Goal: Information Seeking & Learning: Learn about a topic

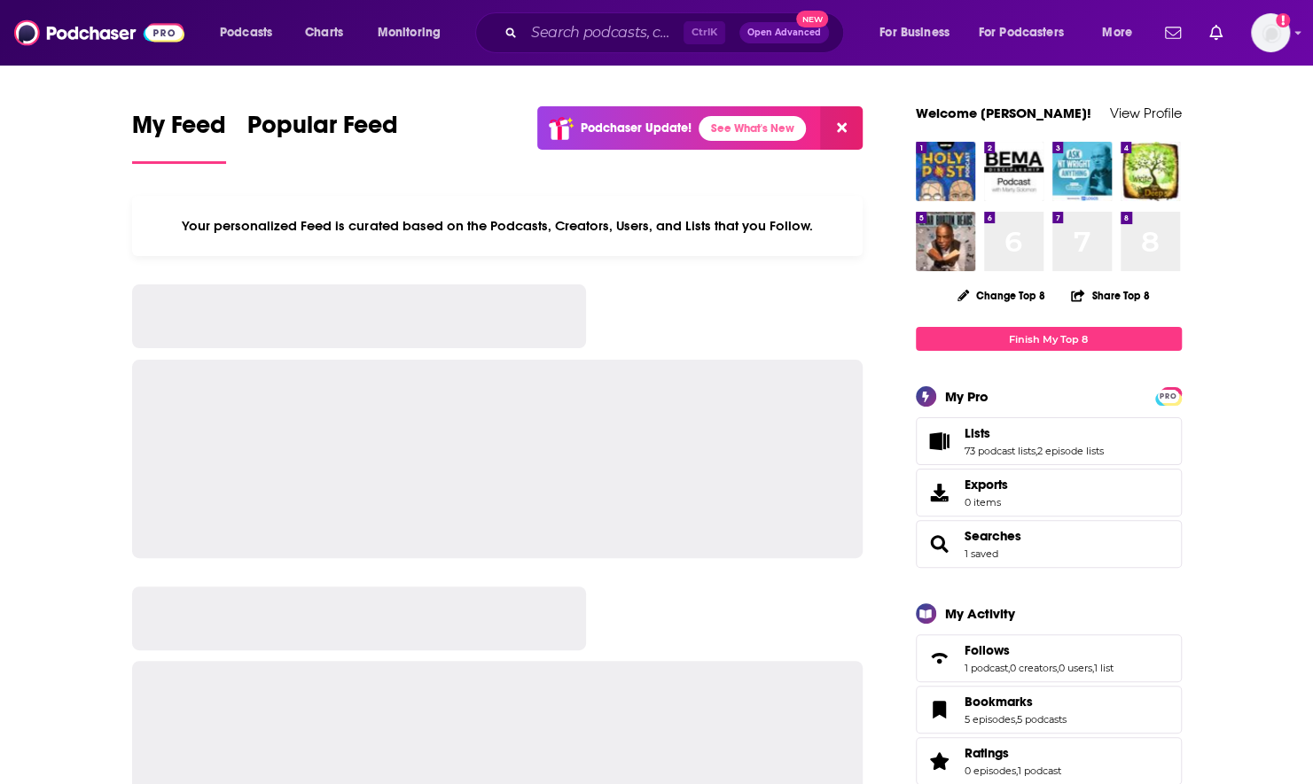
click at [639, 37] on input "Search podcasts, credits, & more..." at bounding box center [604, 33] width 160 height 28
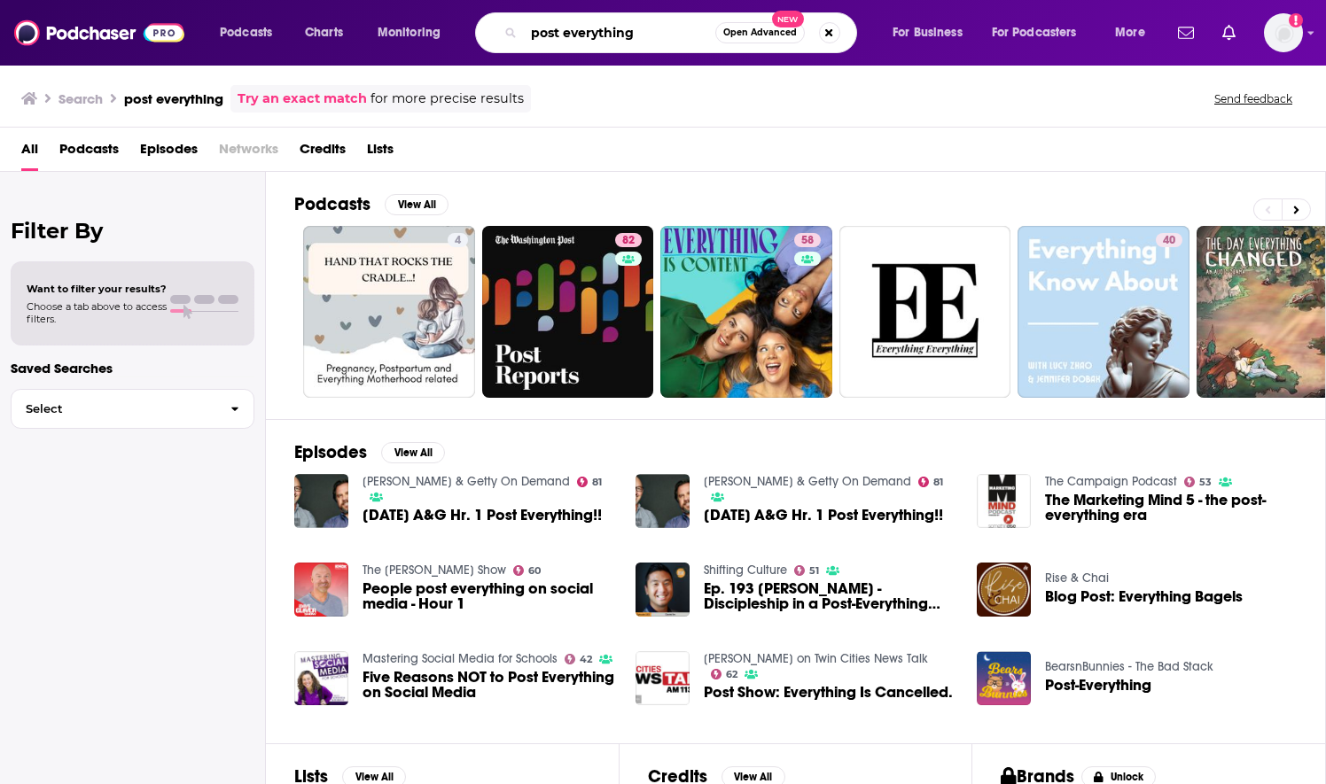
click at [604, 31] on input "post everything" at bounding box center [619, 33] width 191 height 28
click at [604, 30] on input "post everything" at bounding box center [619, 33] width 191 height 28
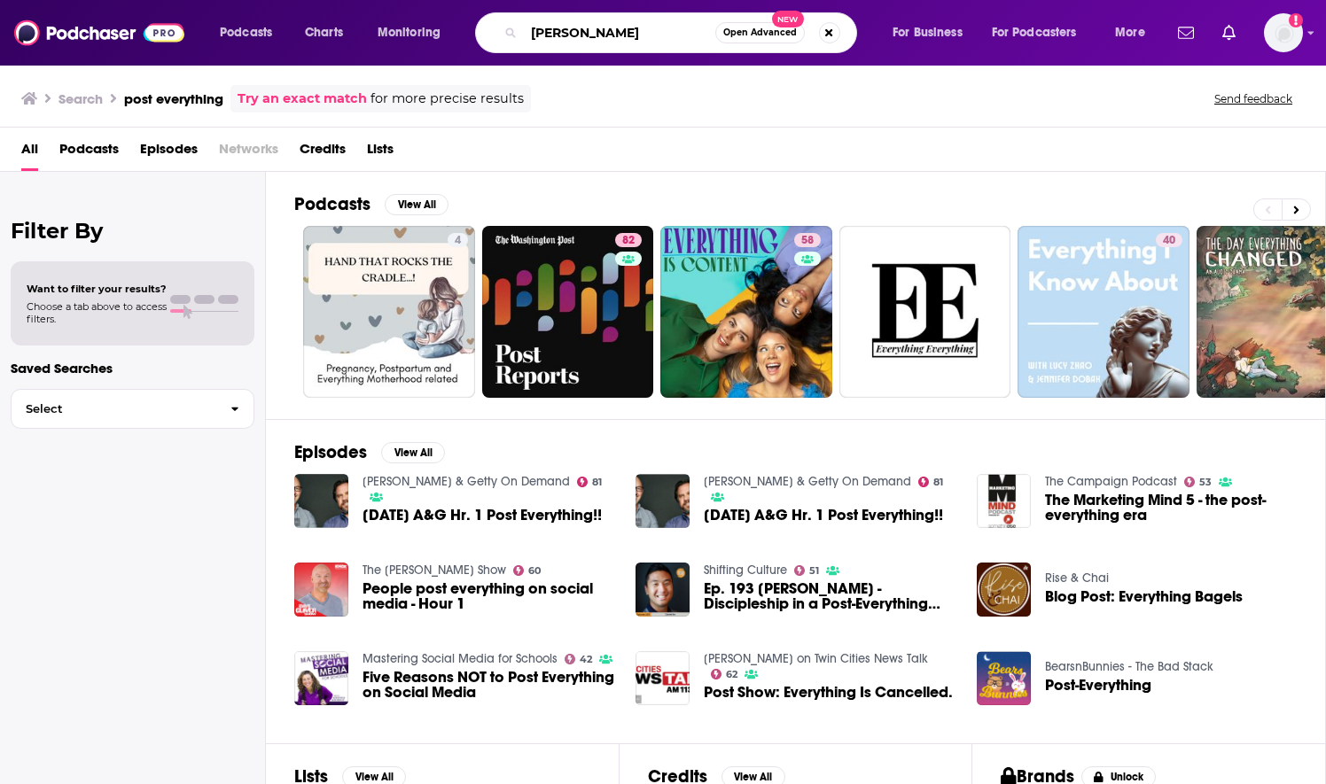
type input "[PERSON_NAME]"
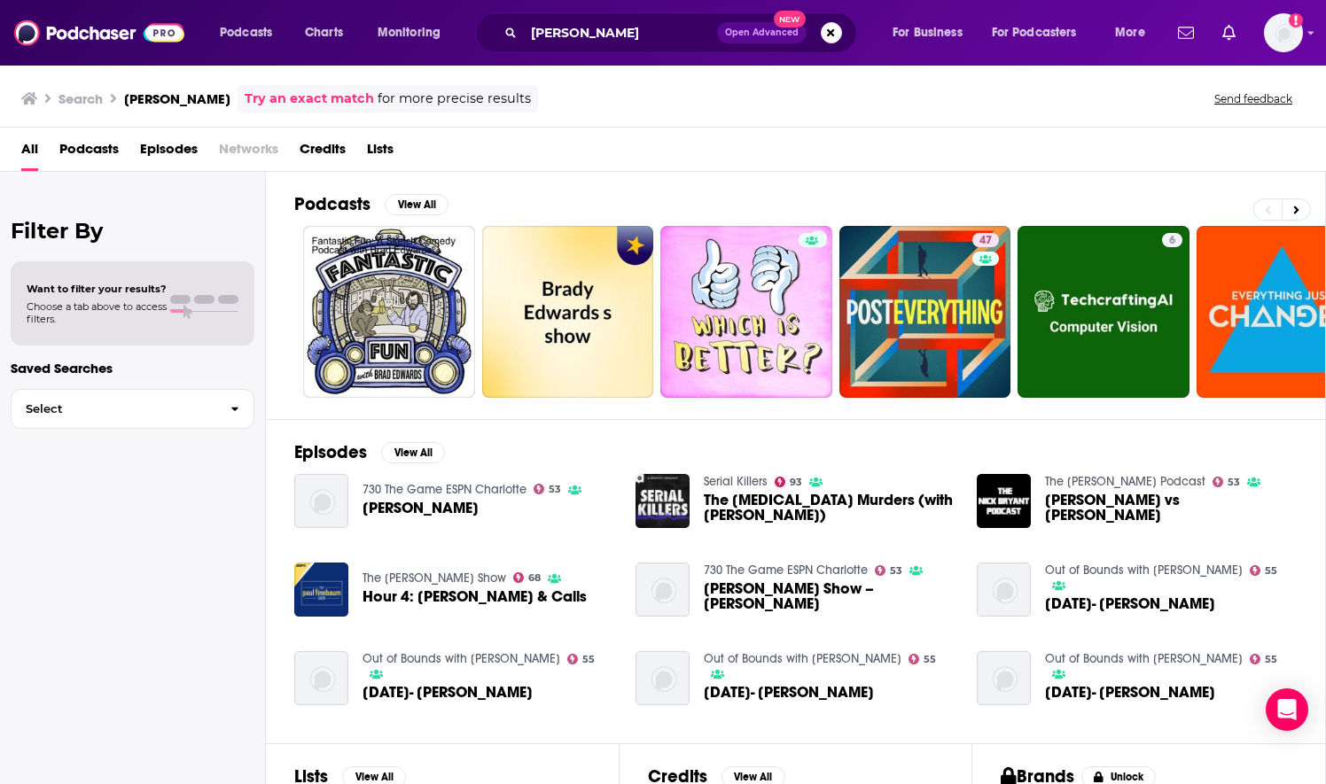
click at [431, 505] on span "Brad Edwards" at bounding box center [421, 508] width 116 height 15
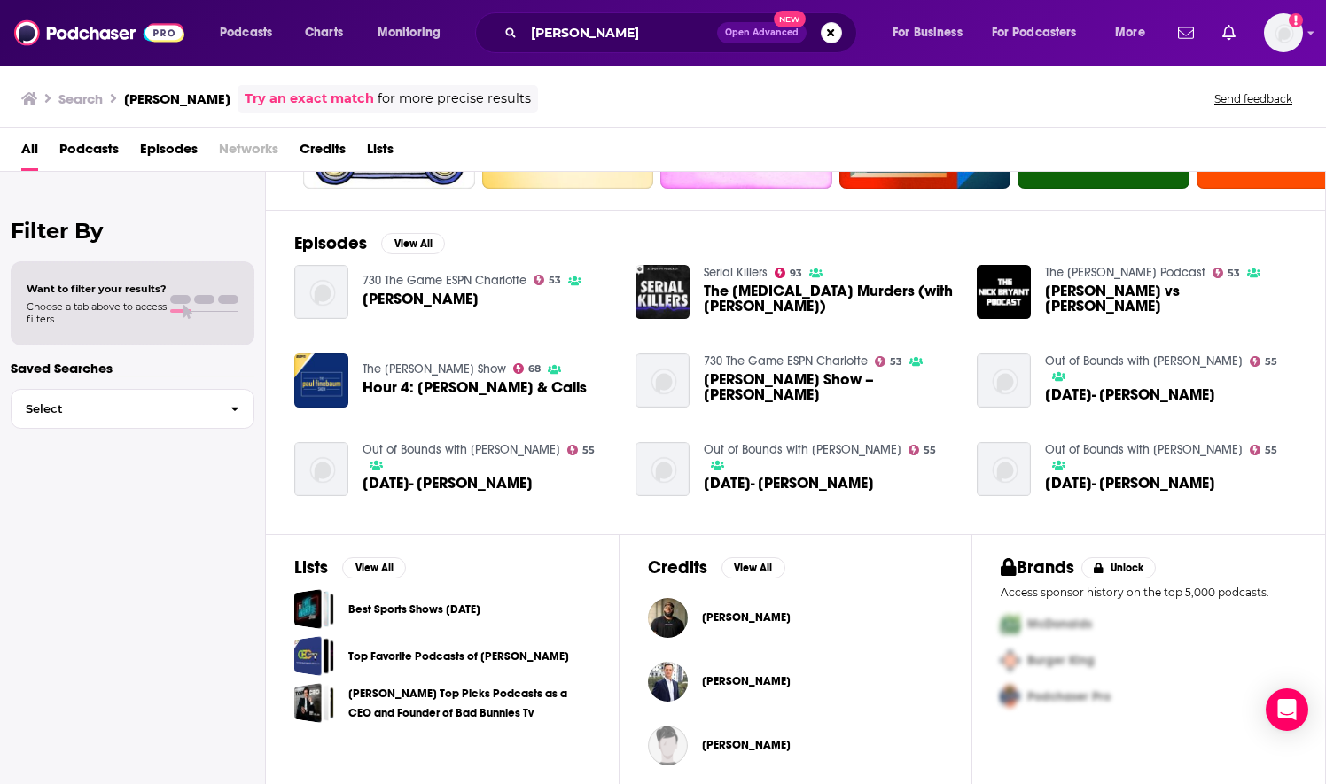
scroll to position [213, 0]
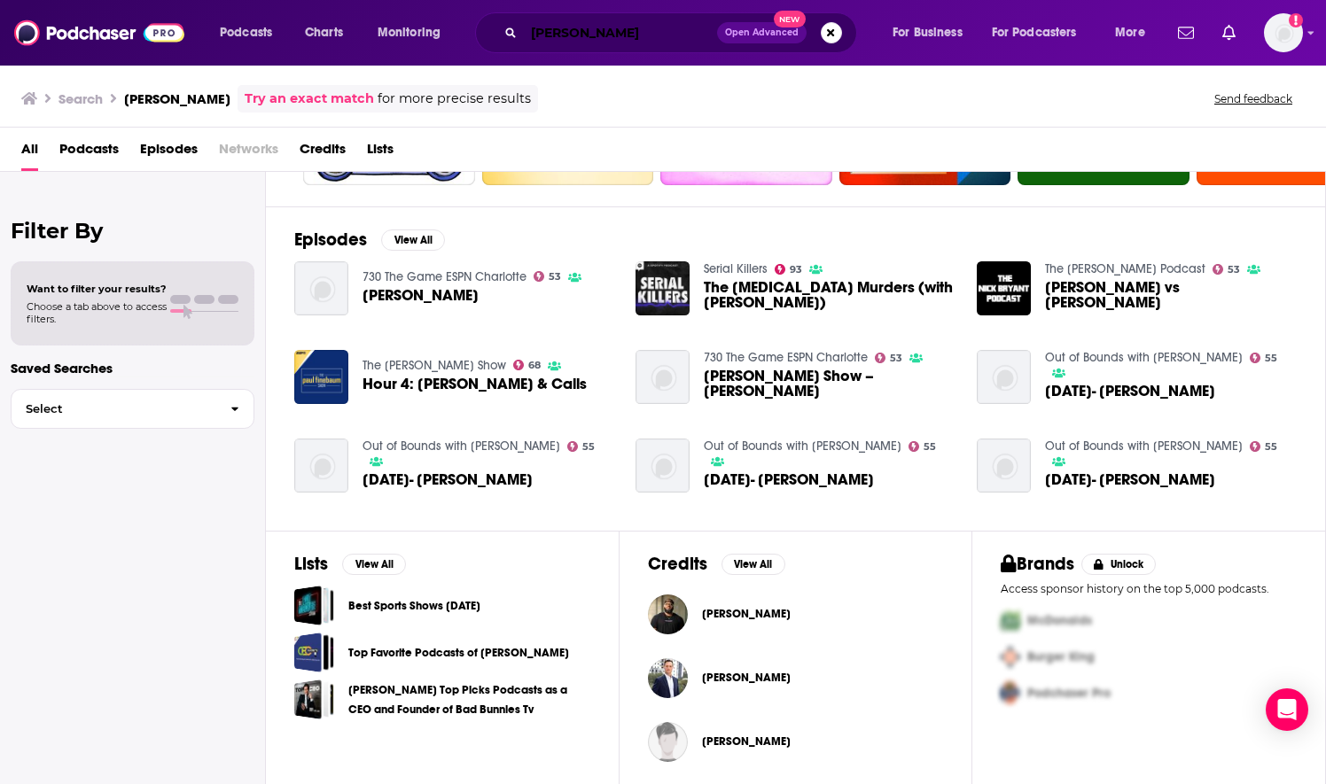
click at [620, 31] on input "[PERSON_NAME]" at bounding box center [620, 33] width 193 height 28
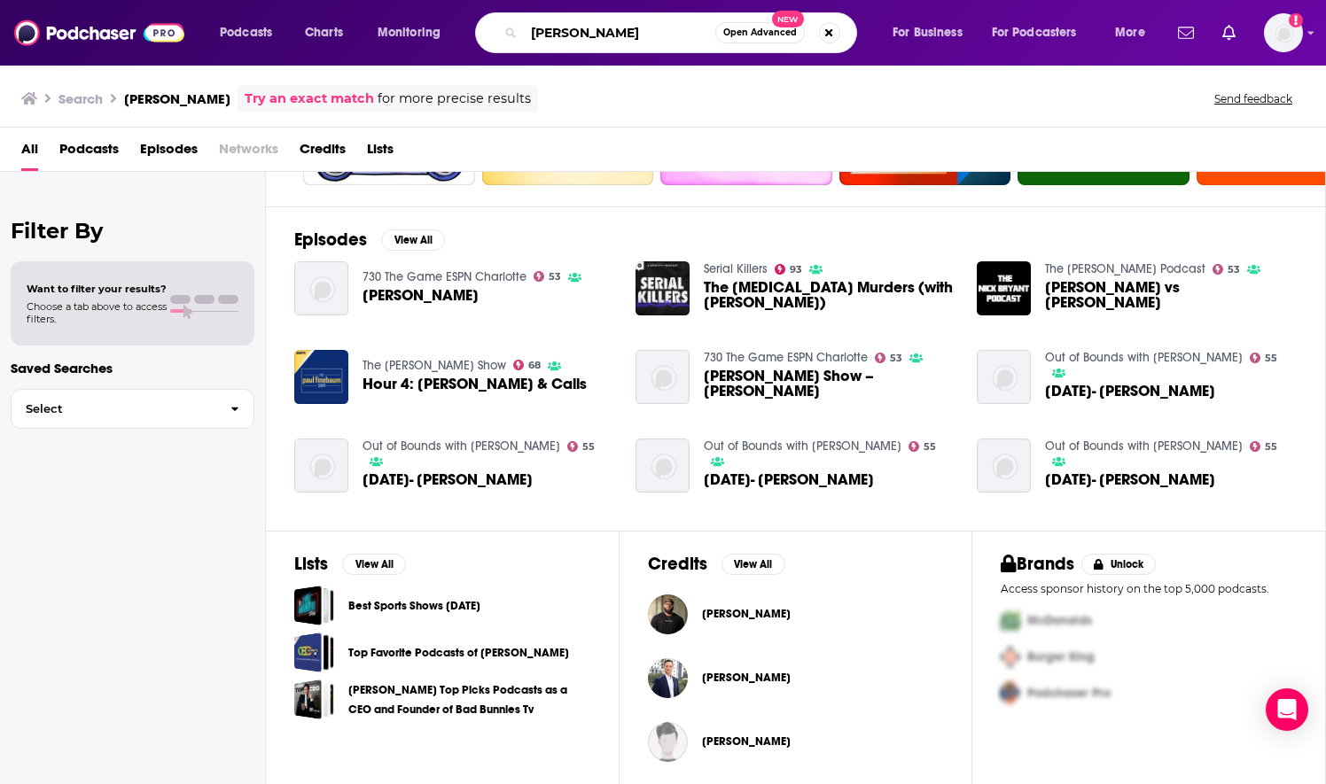
click at [620, 31] on input "[PERSON_NAME]" at bounding box center [619, 33] width 191 height 28
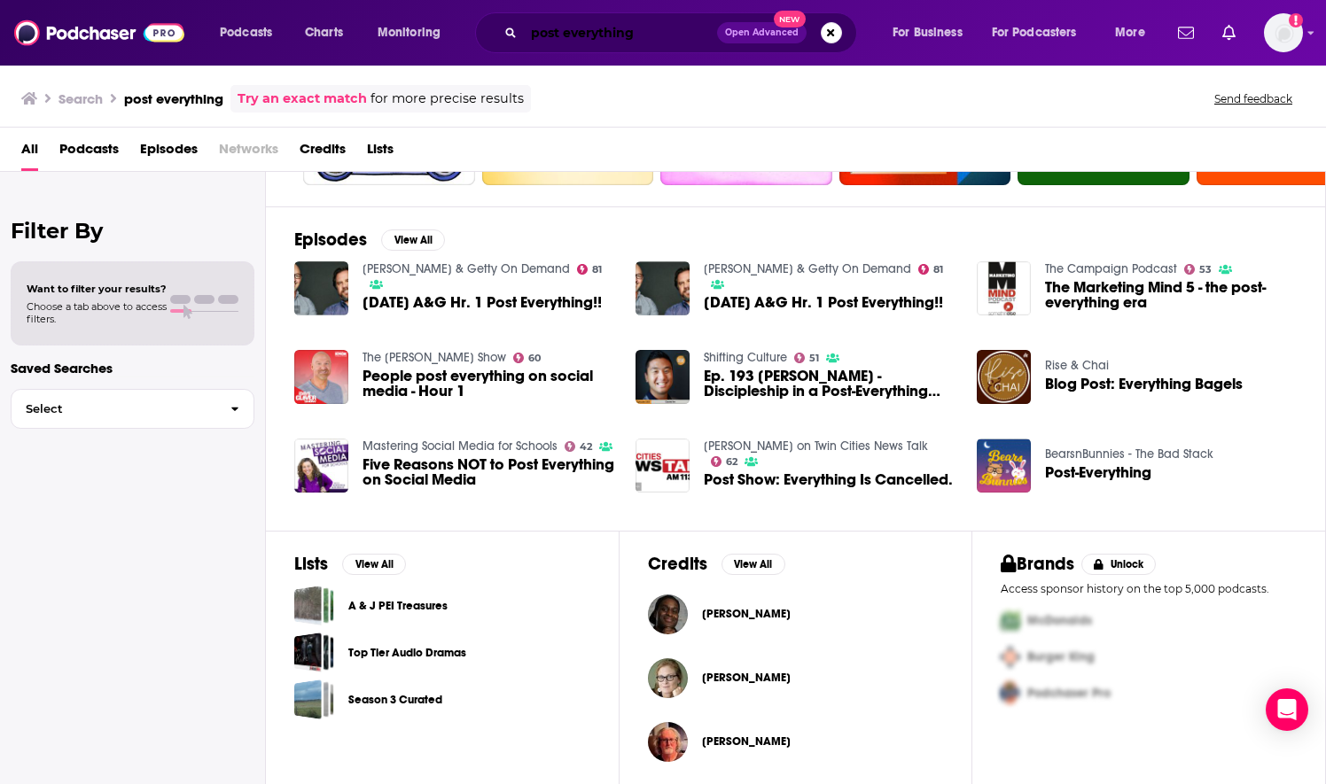
click at [631, 34] on input "post everything" at bounding box center [620, 33] width 193 height 28
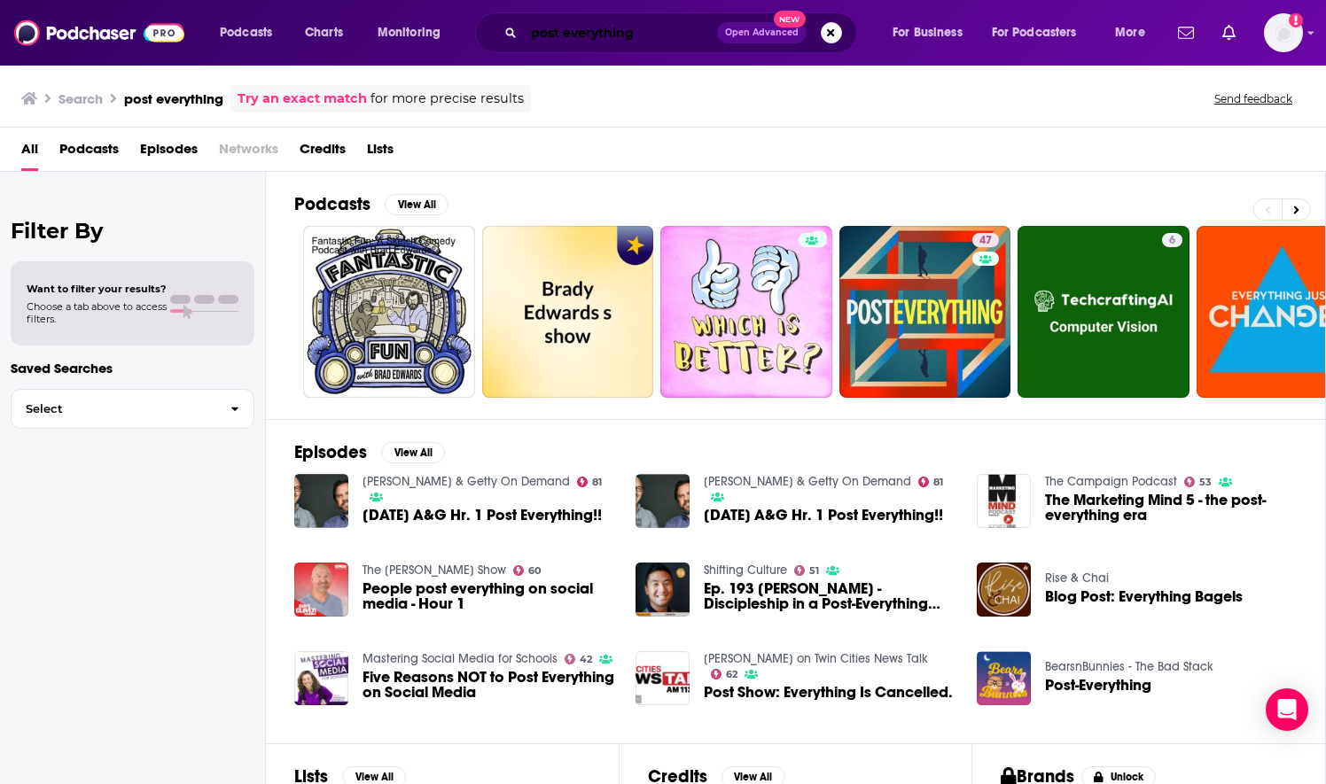
click at [601, 37] on input "post everything" at bounding box center [620, 33] width 193 height 28
click at [574, 35] on input "post everything" at bounding box center [620, 33] width 193 height 28
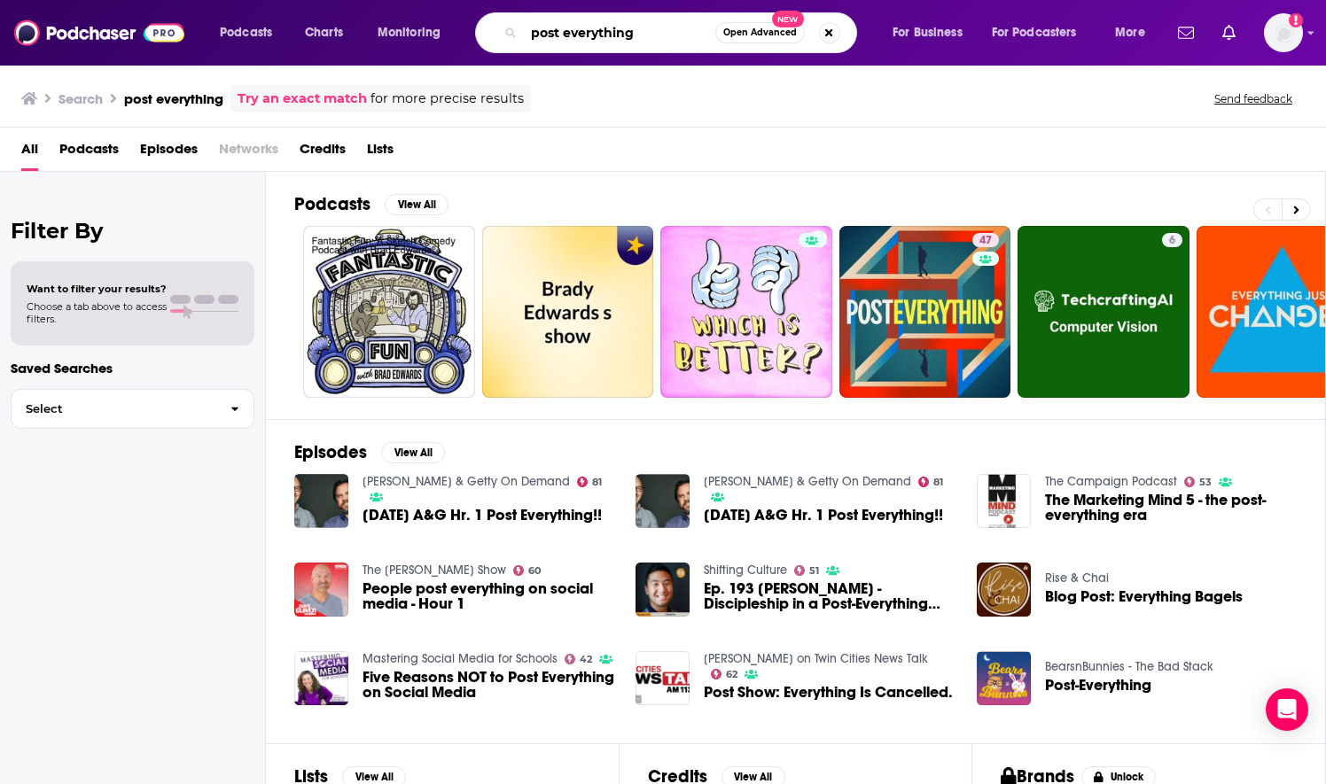
click at [565, 31] on input "post everything" at bounding box center [619, 33] width 191 height 28
type input "posteverything"
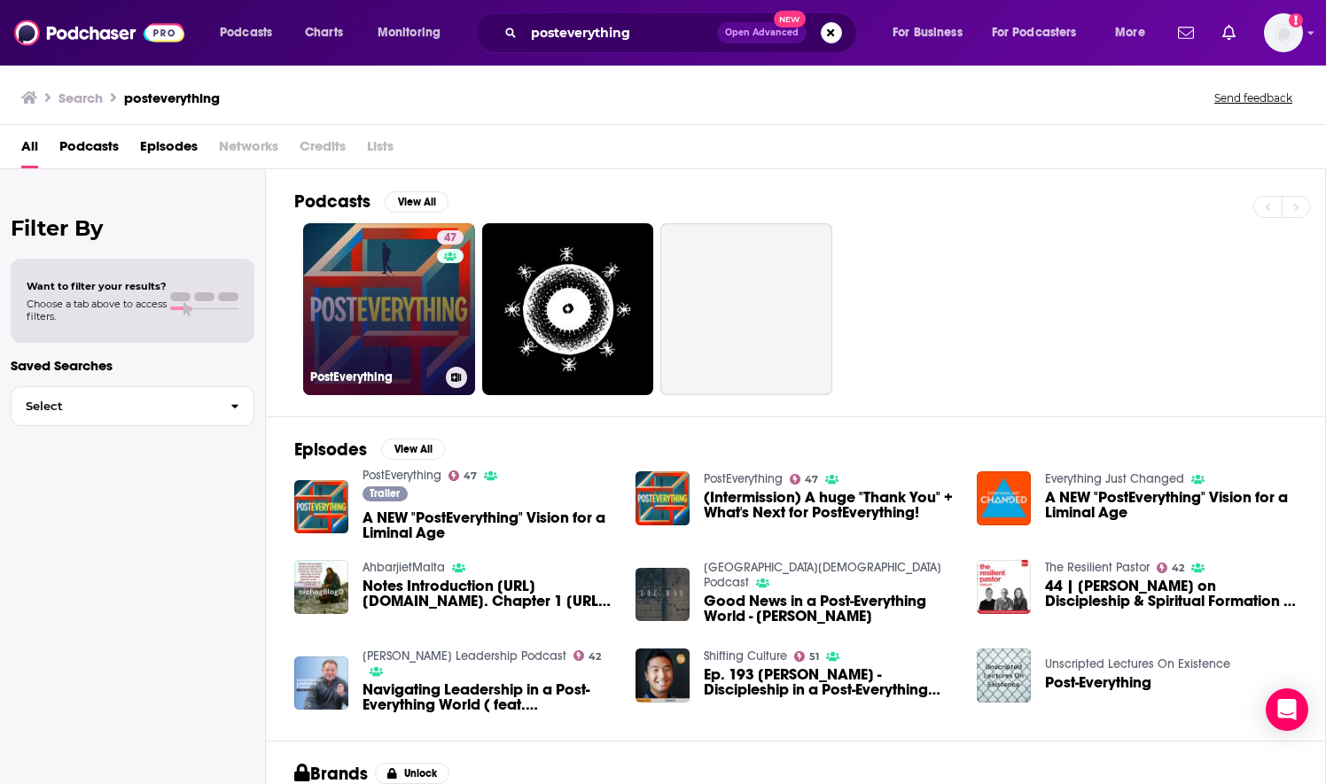
click at [413, 306] on link "47 PostEverything" at bounding box center [389, 309] width 172 height 172
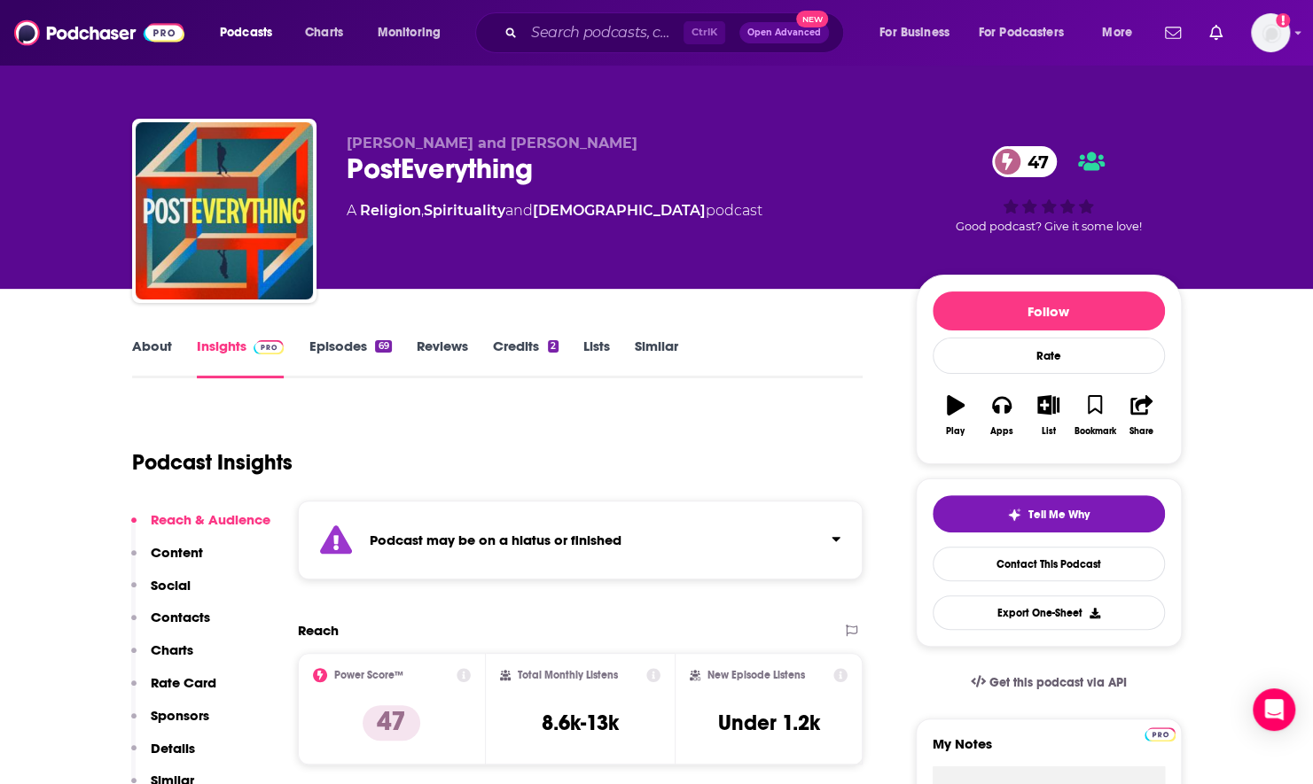
click at [151, 344] on link "About" at bounding box center [152, 358] width 40 height 41
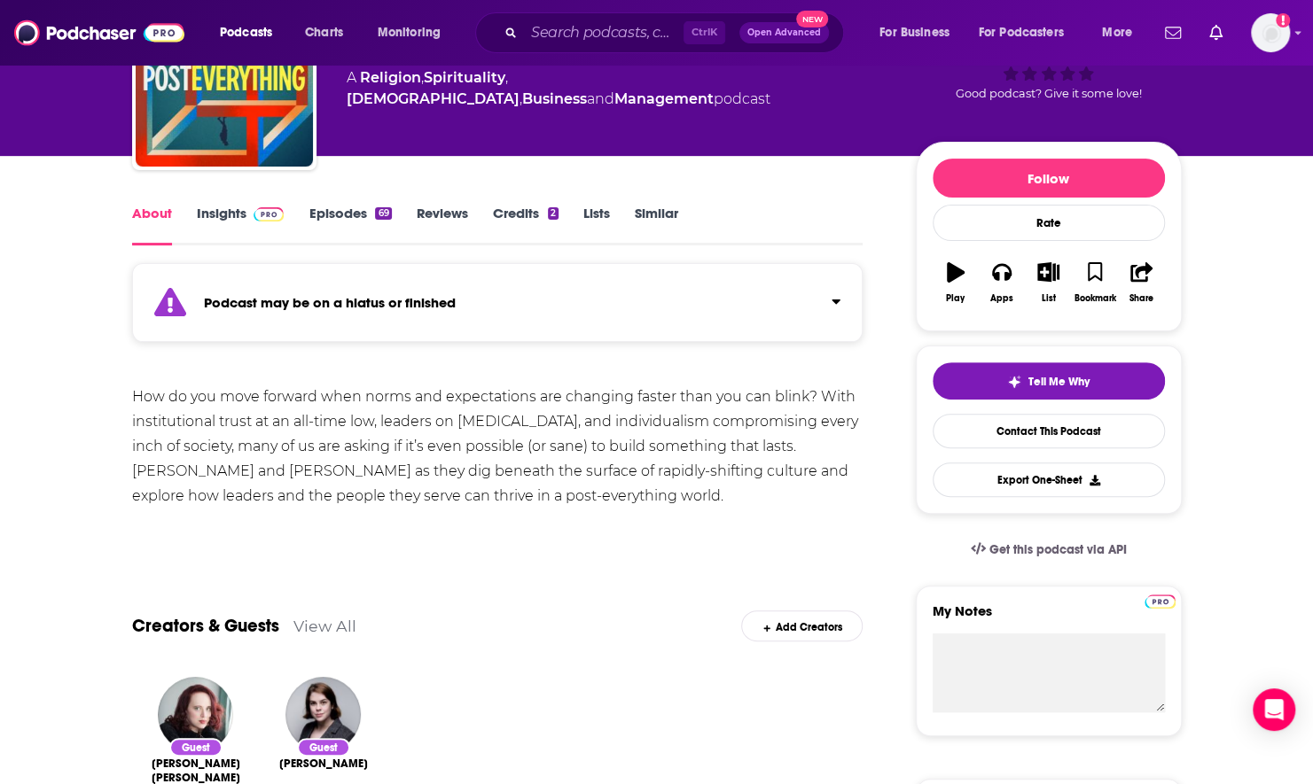
scroll to position [168, 0]
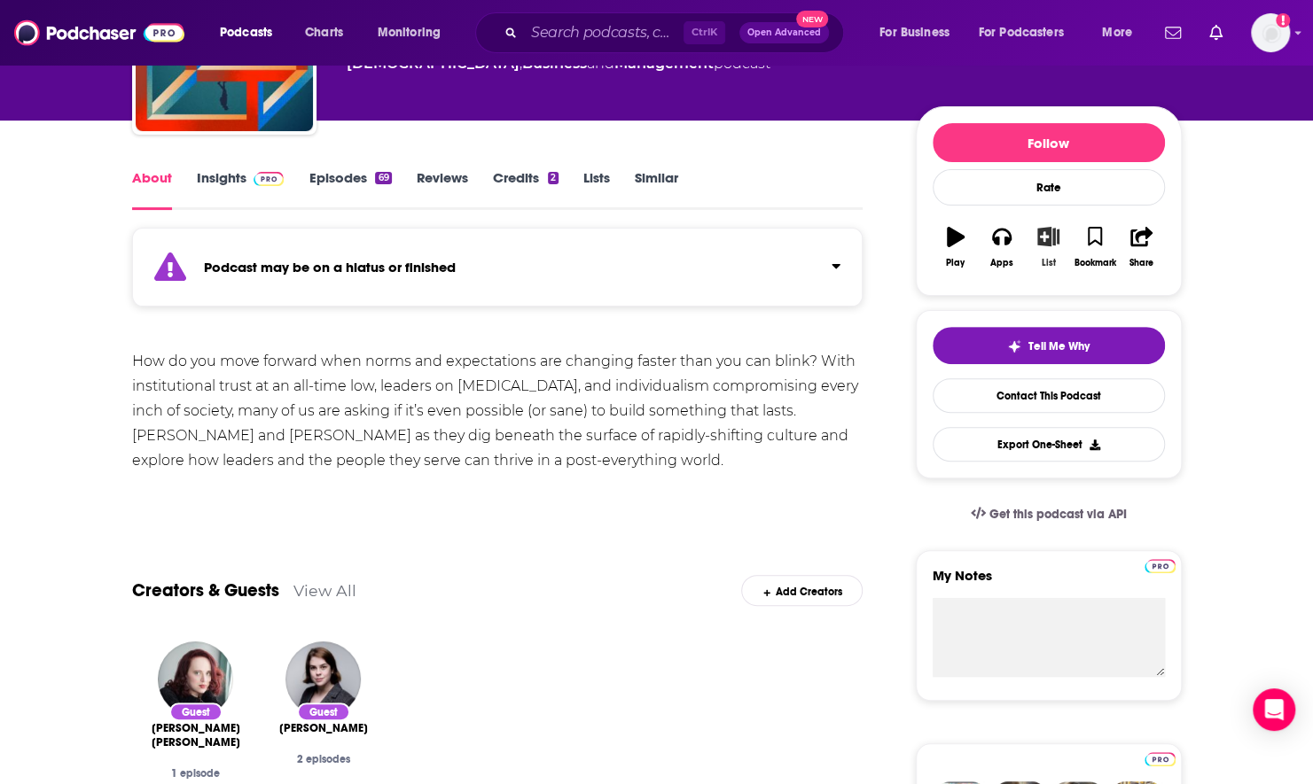
click at [1042, 235] on icon "button" at bounding box center [1048, 237] width 22 height 20
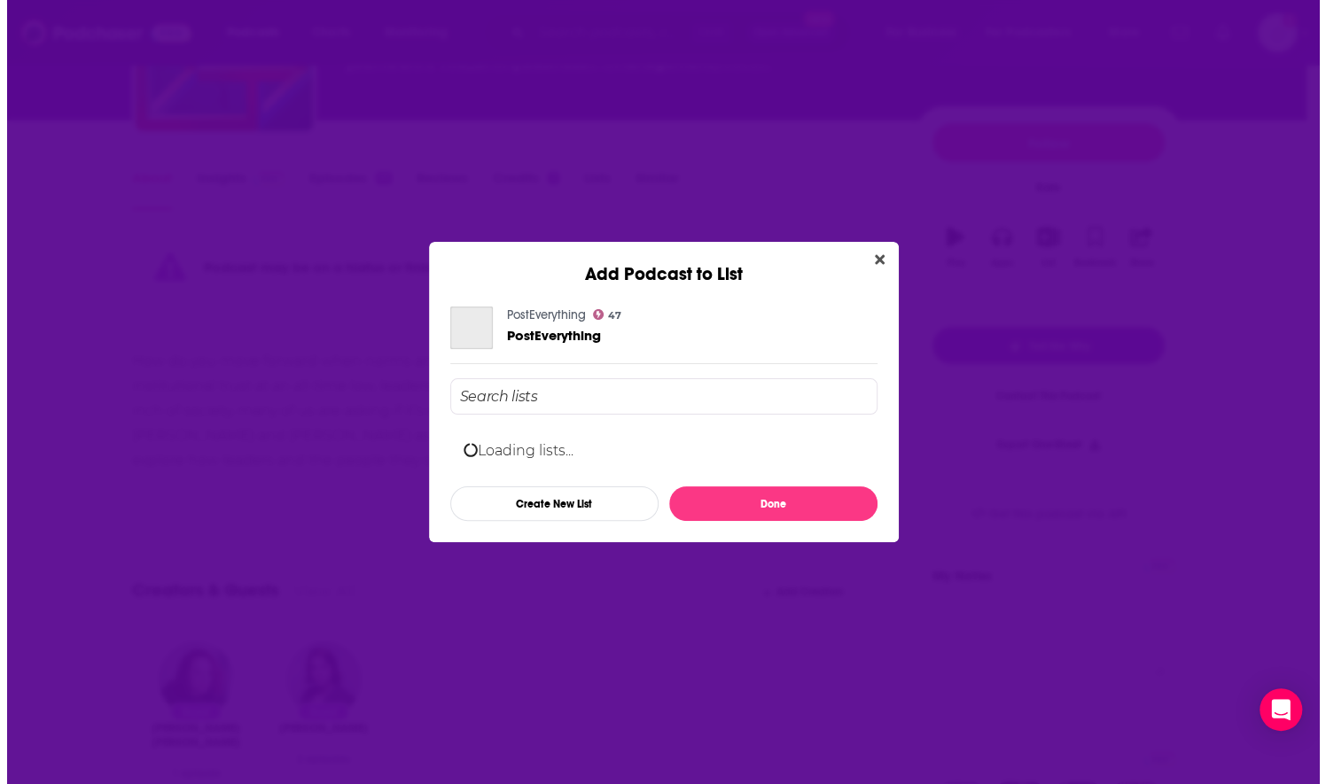
scroll to position [0, 0]
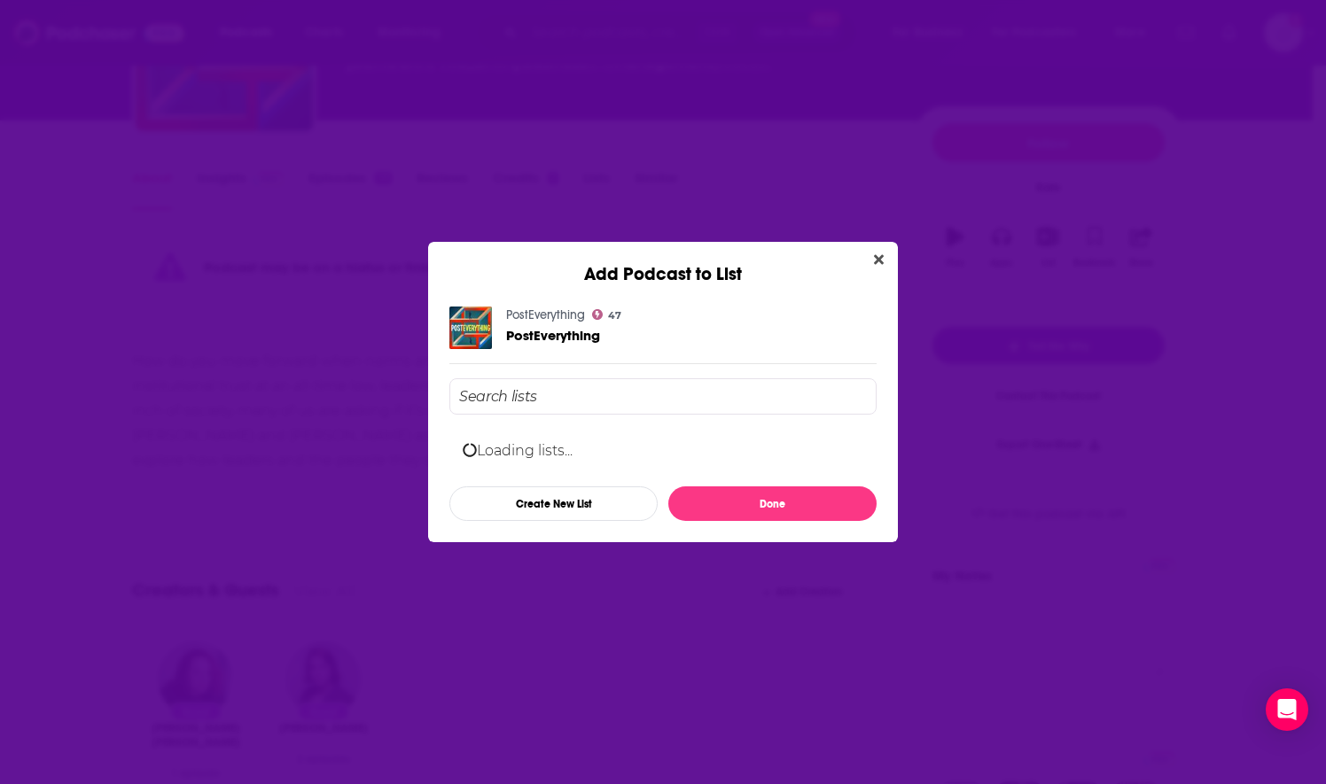
click at [715, 403] on input "Add Podcast To List" at bounding box center [662, 396] width 427 height 36
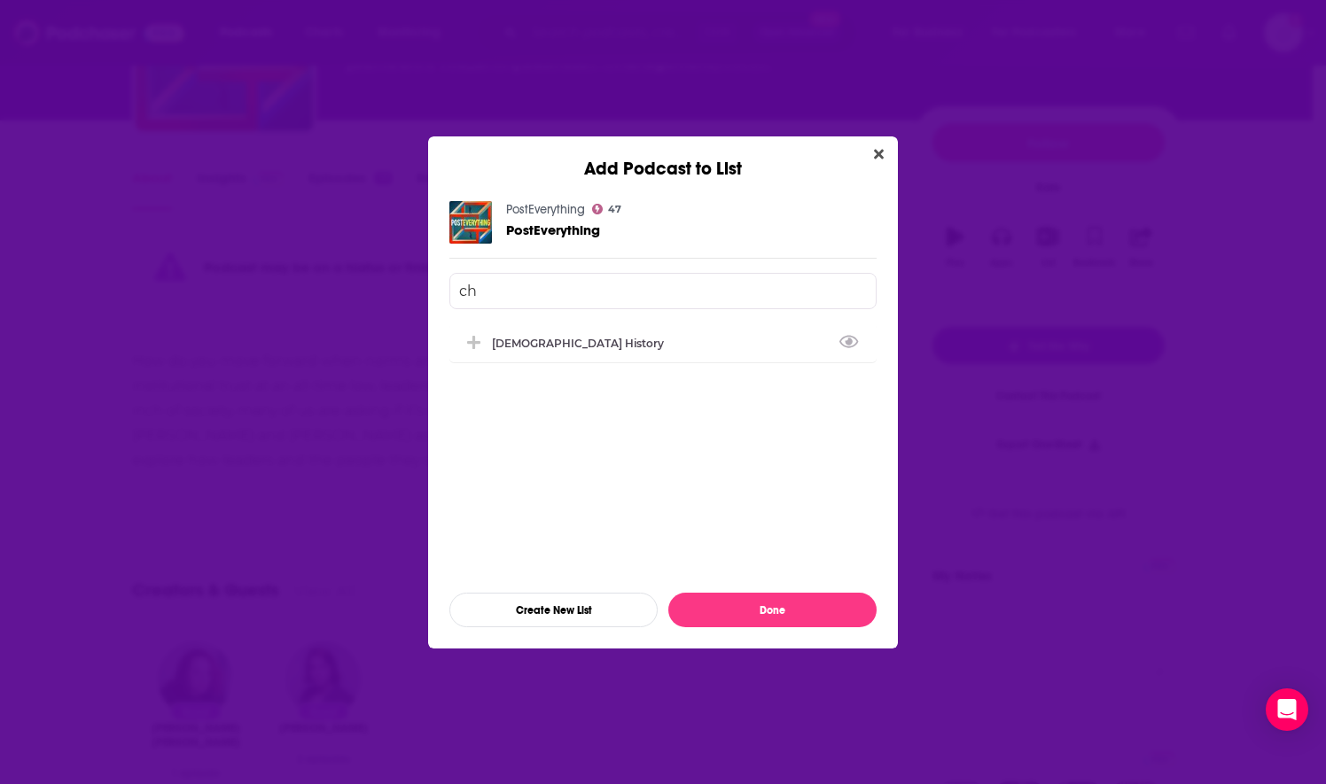
type input "c"
click at [610, 337] on div "[DEMOGRAPHIC_DATA] and For [DEMOGRAPHIC_DATA]" at bounding box center [652, 342] width 320 height 13
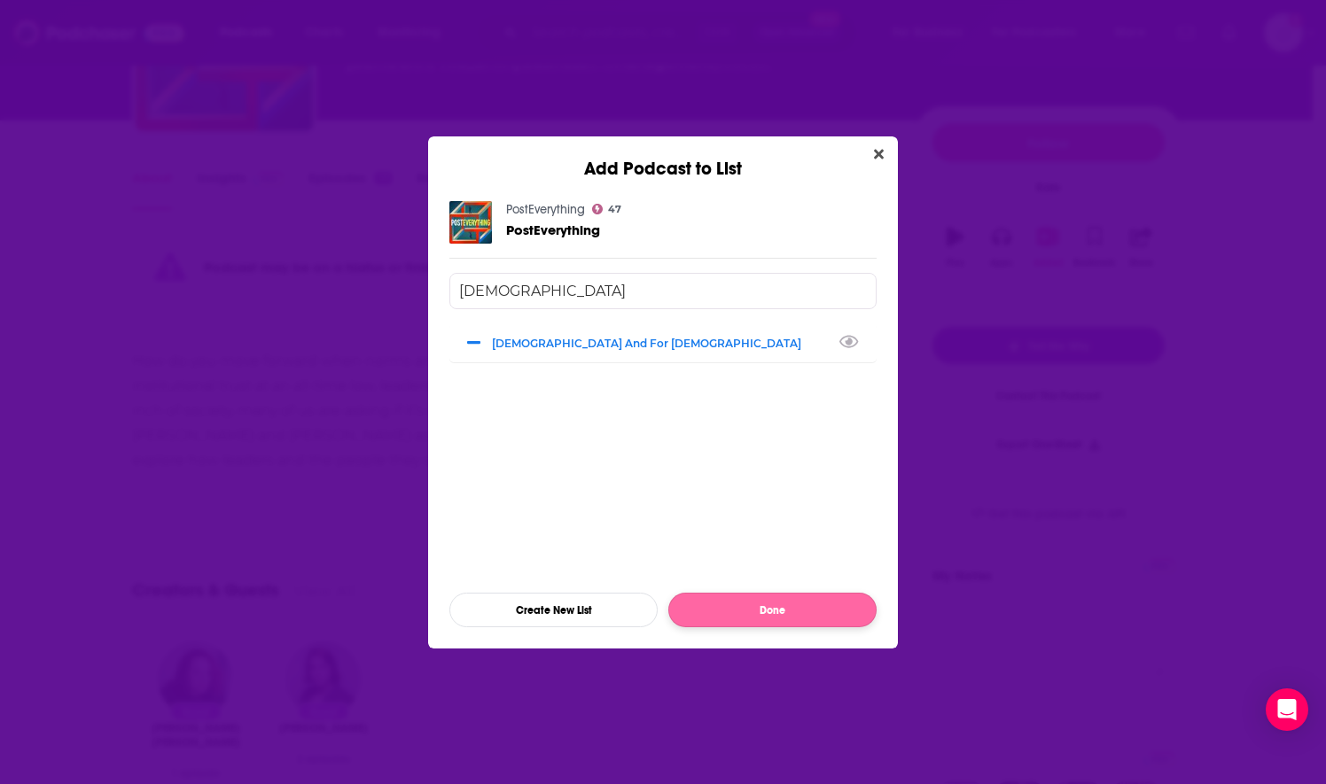
type input "pastor"
click at [723, 615] on button "Done" at bounding box center [772, 610] width 208 height 35
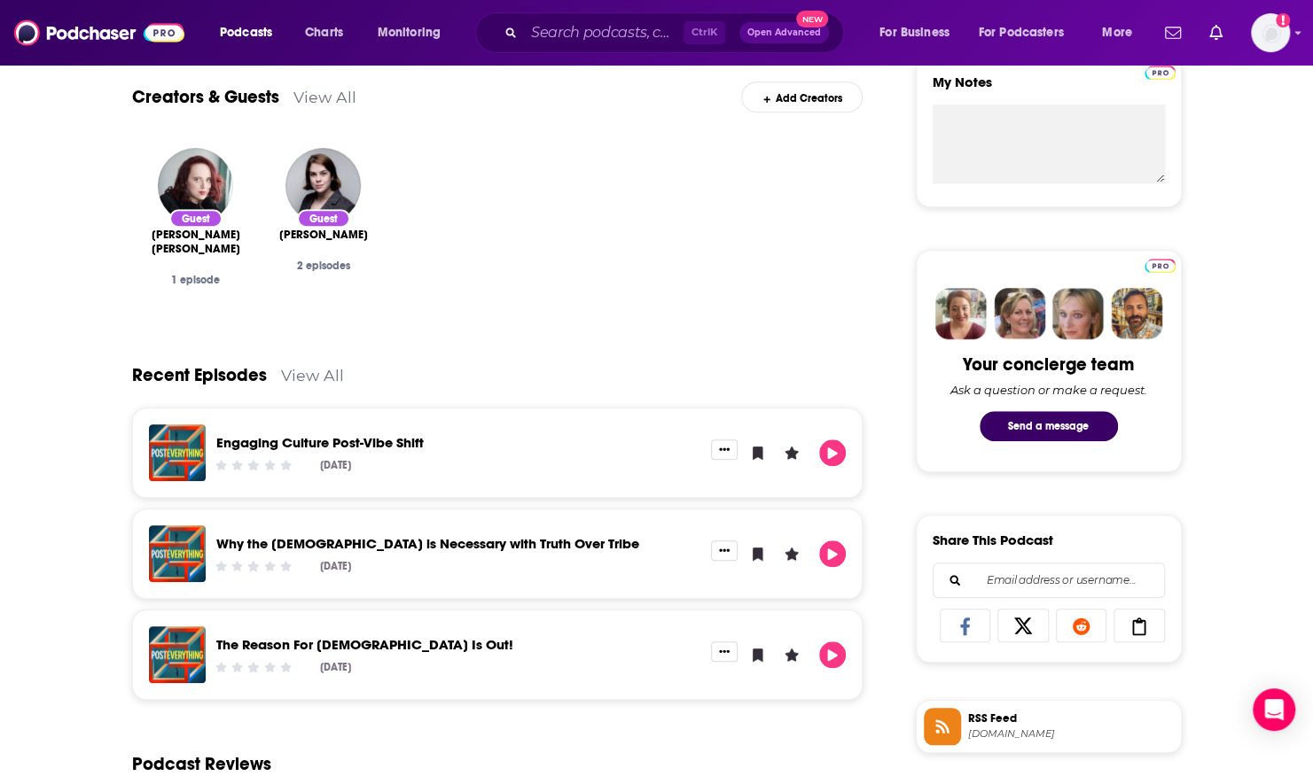
scroll to position [663, 0]
click at [837, 453] on icon "Play" at bounding box center [832, 453] width 14 height 12
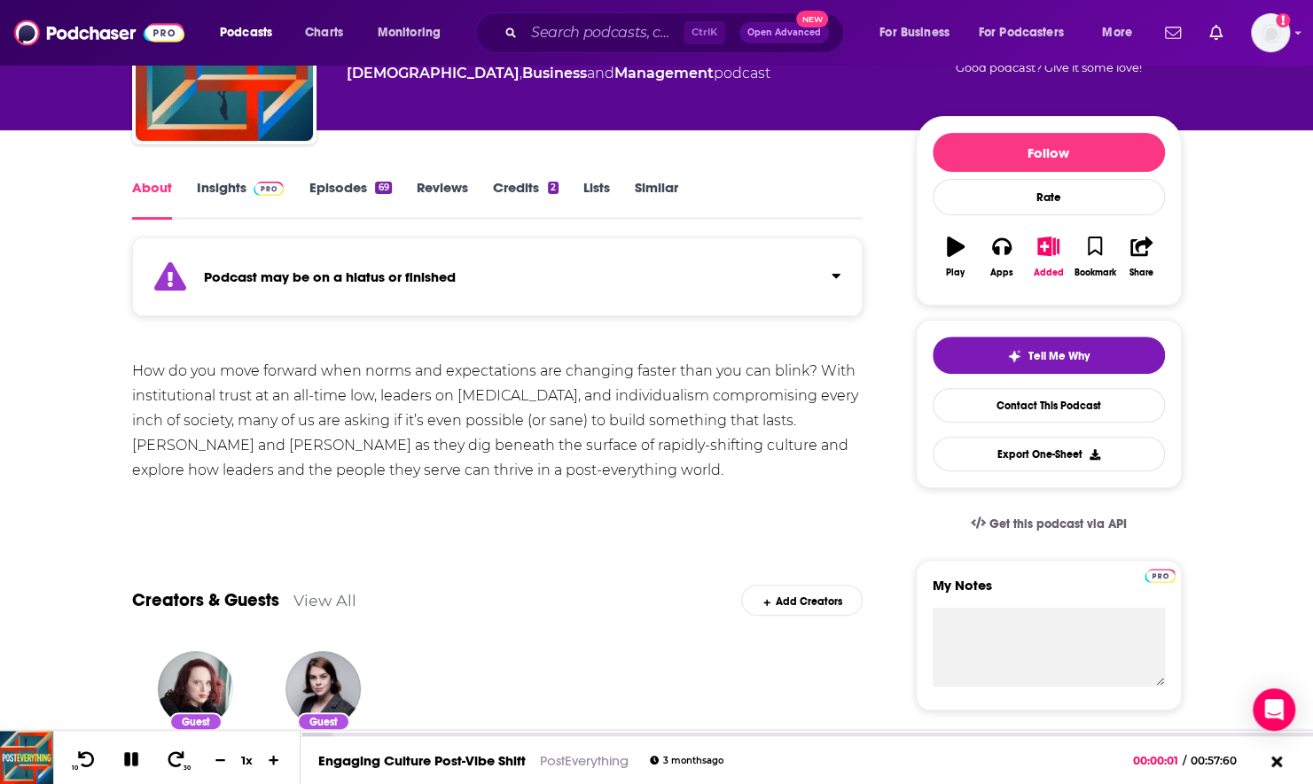
scroll to position [158, 0]
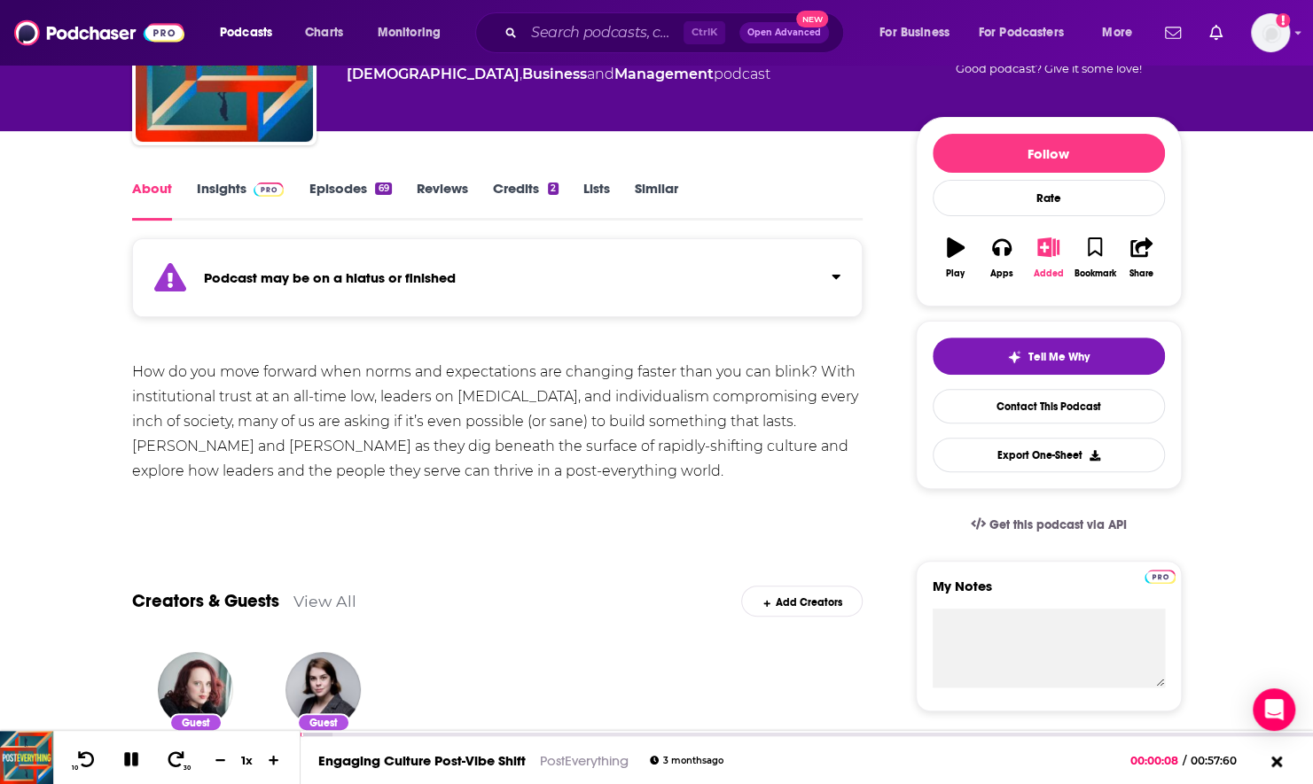
click at [1041, 241] on icon "button" at bounding box center [1048, 248] width 22 height 20
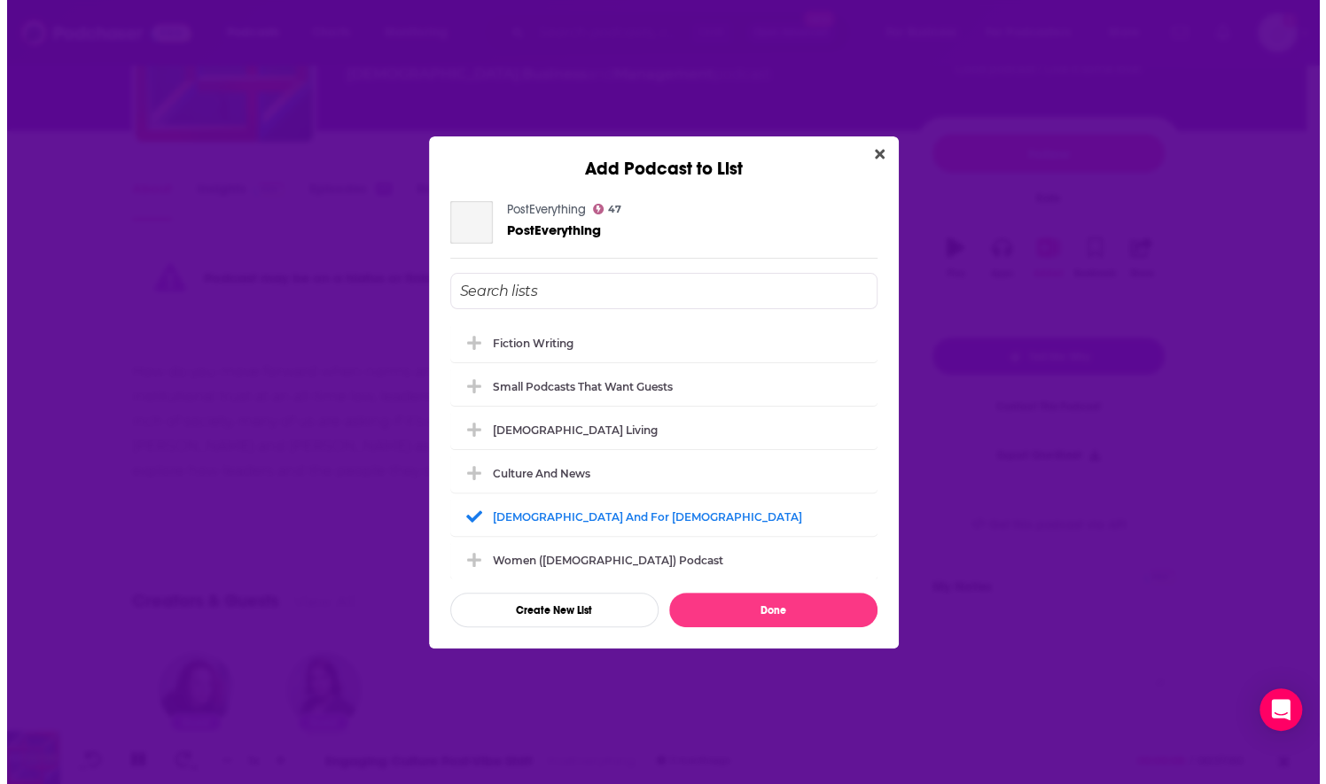
scroll to position [0, 0]
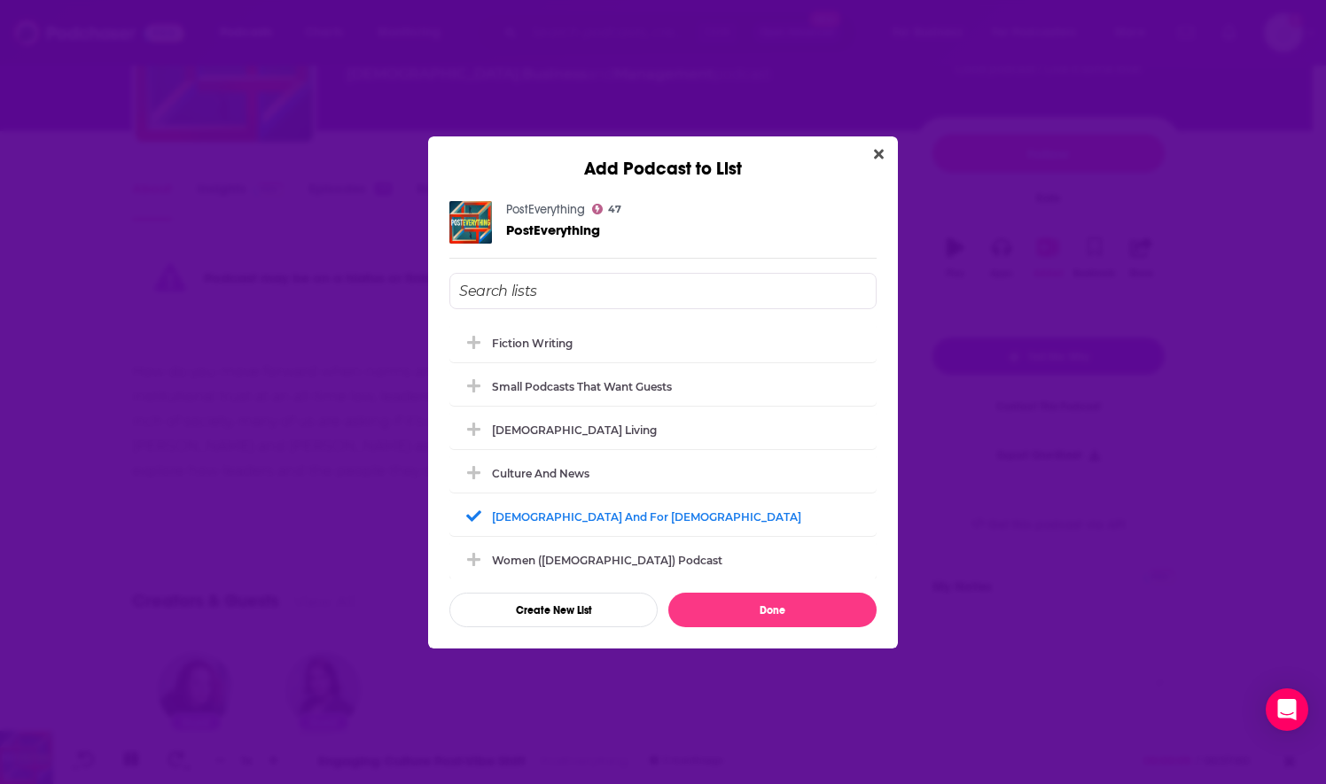
click at [579, 294] on input "Add Podcast To List" at bounding box center [662, 291] width 427 height 36
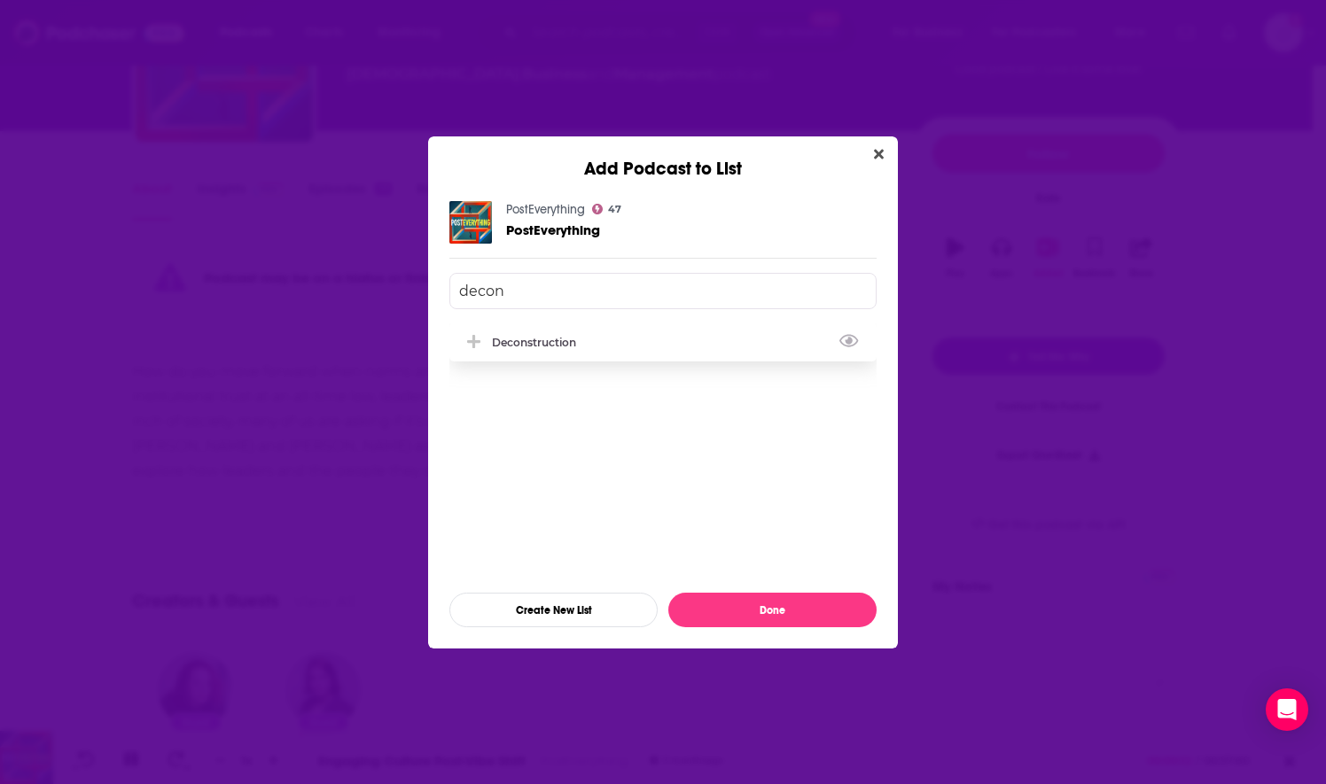
click at [514, 347] on div "Deconstruction" at bounding box center [539, 342] width 95 height 13
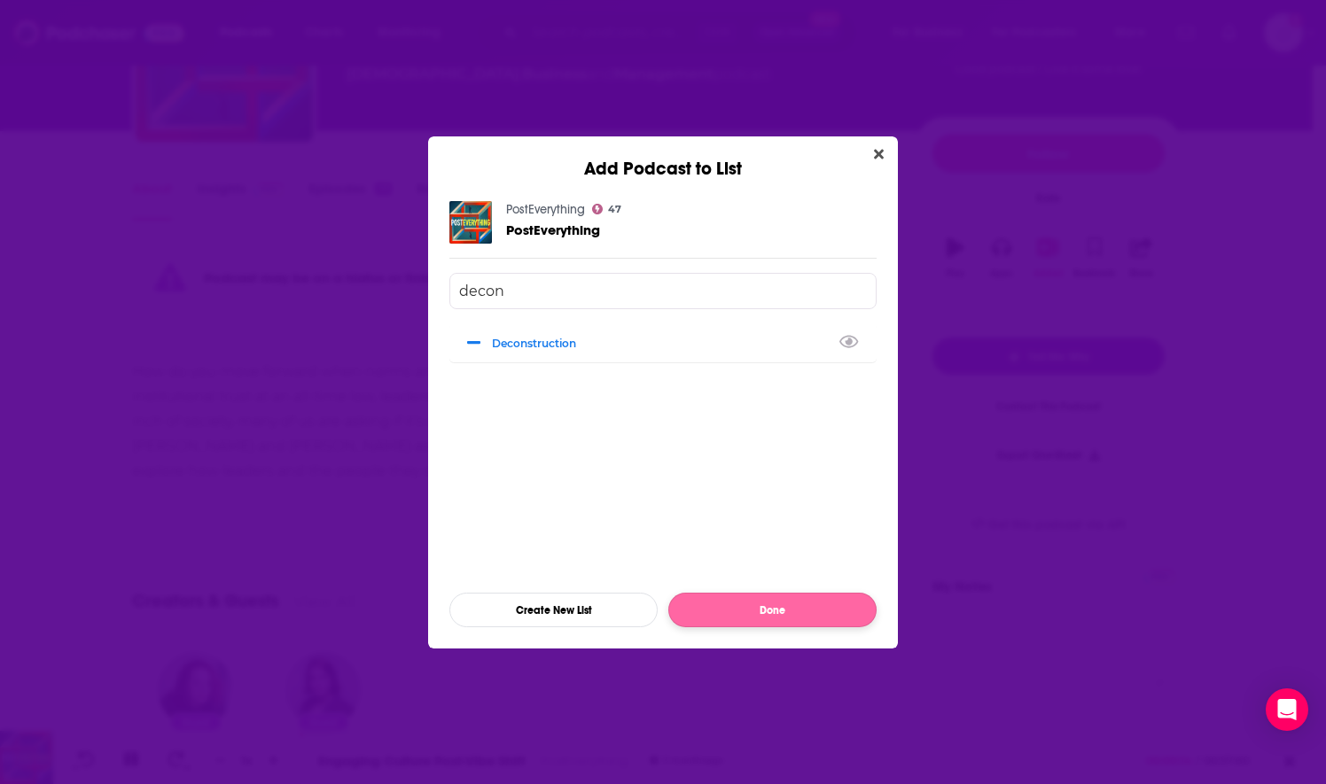
type input "decon"
click at [741, 610] on button "Done" at bounding box center [772, 610] width 208 height 35
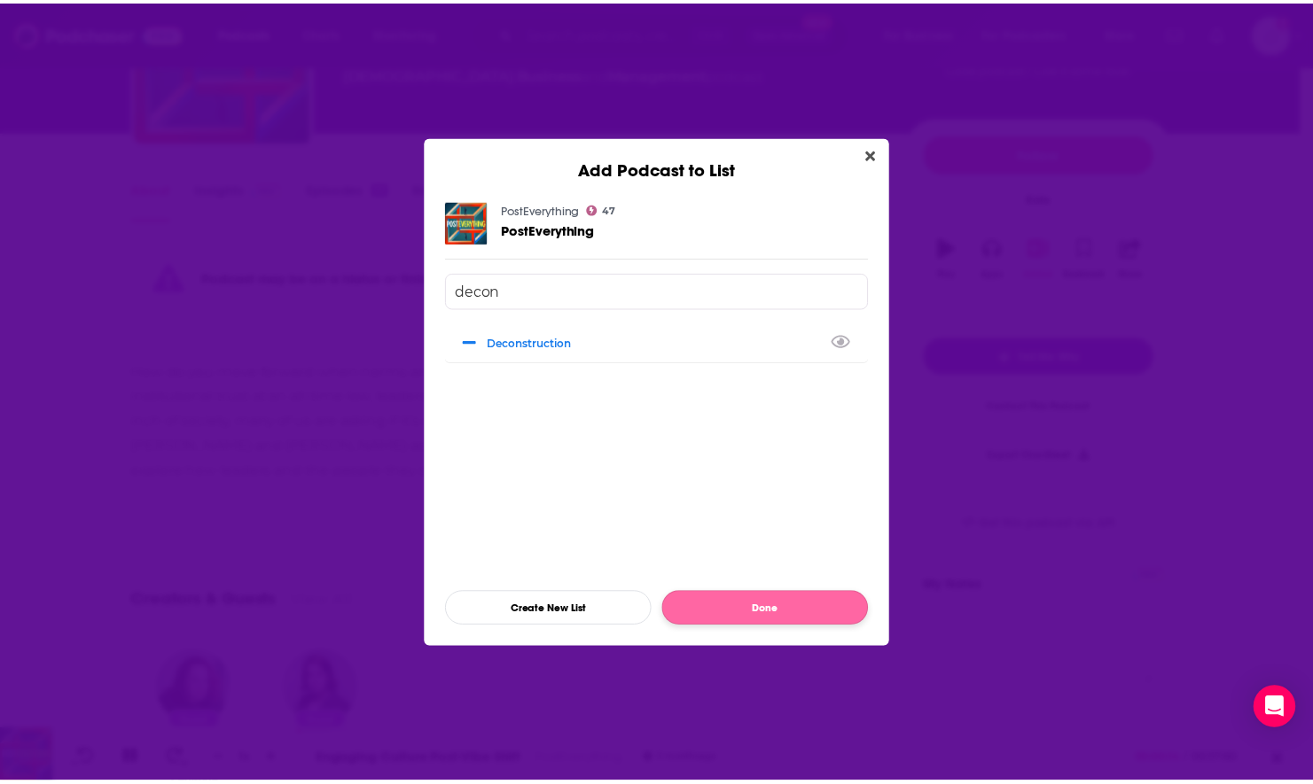
scroll to position [158, 0]
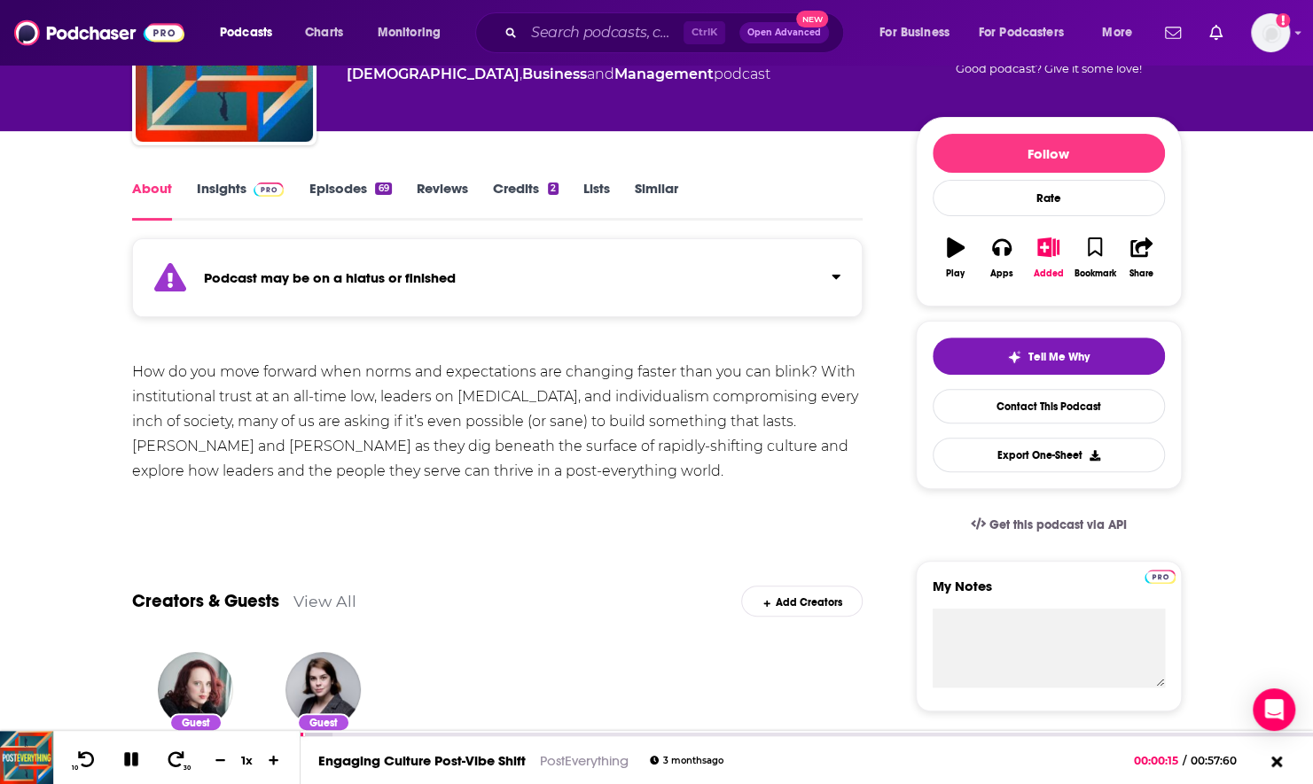
click at [741, 610] on div "Creators & Guests View All Add Creators" at bounding box center [497, 590] width 731 height 95
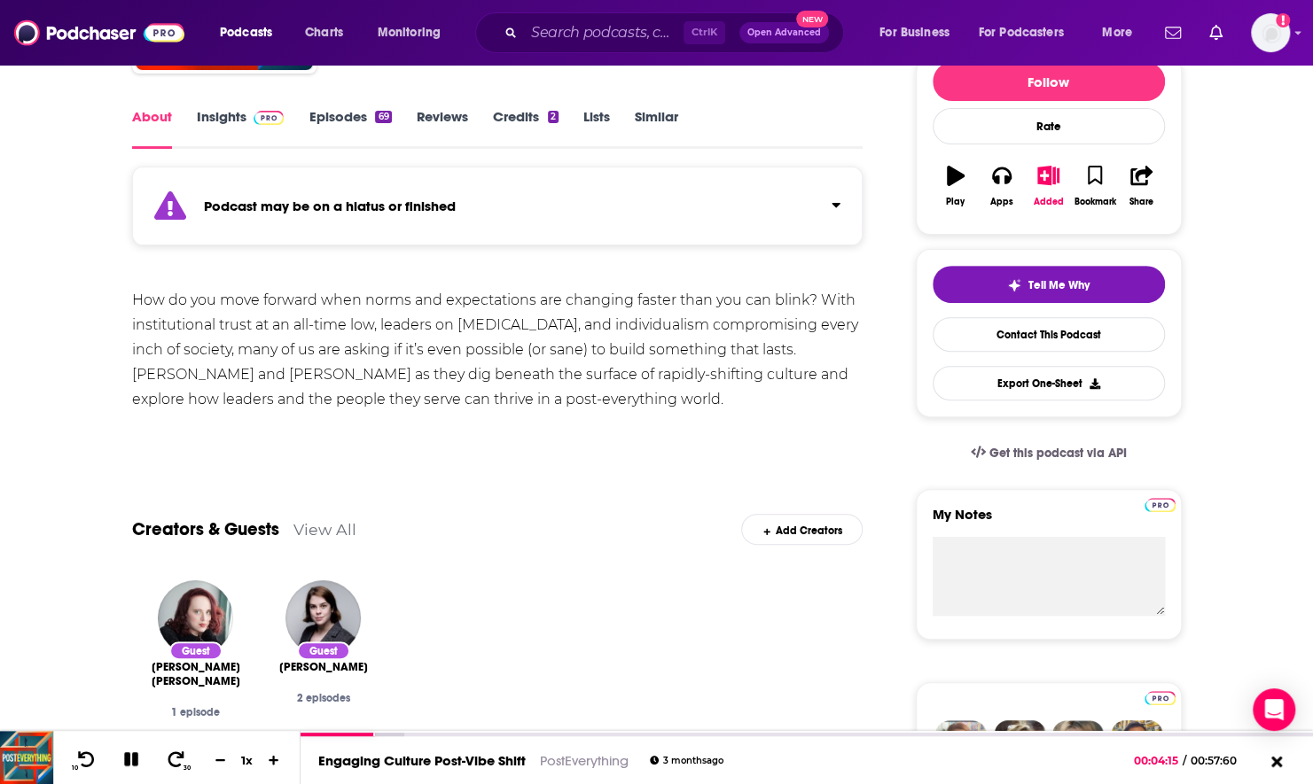
scroll to position [266, 0]
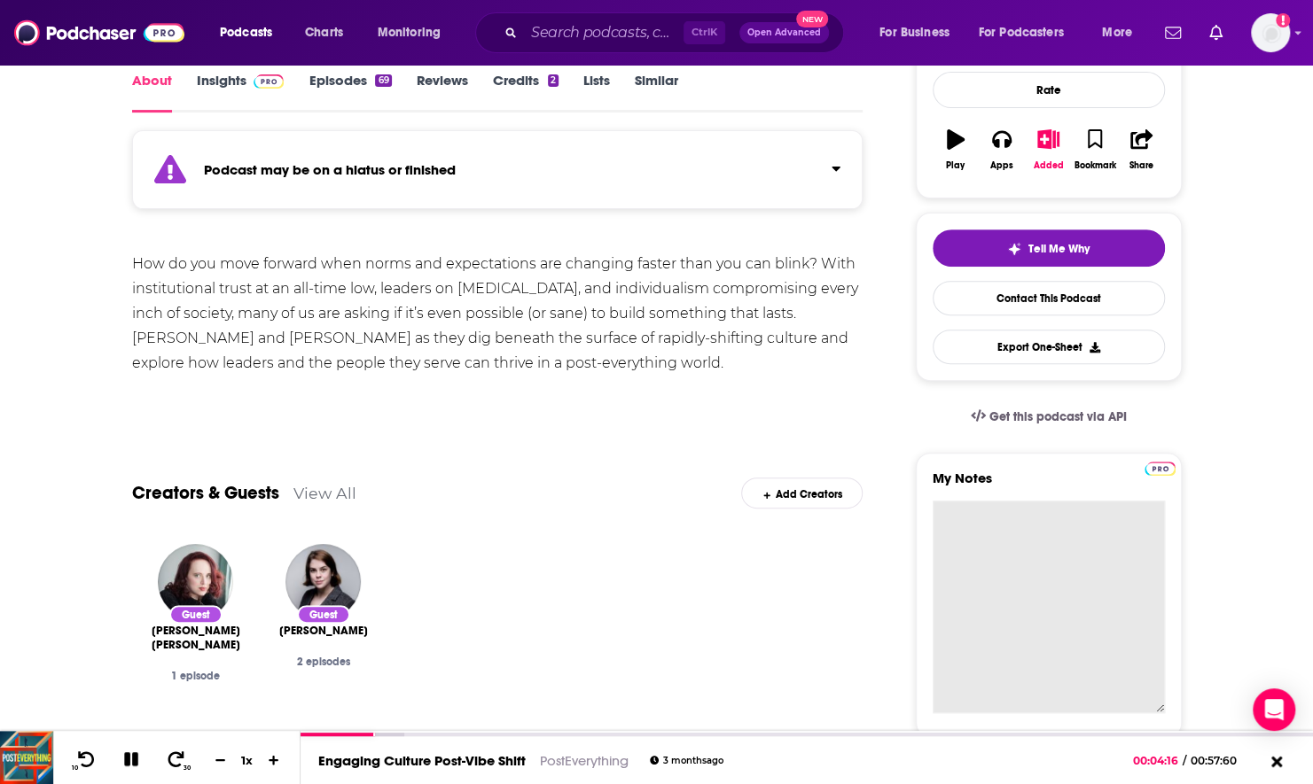
click at [1034, 523] on textarea "My Notes" at bounding box center [1048, 607] width 232 height 213
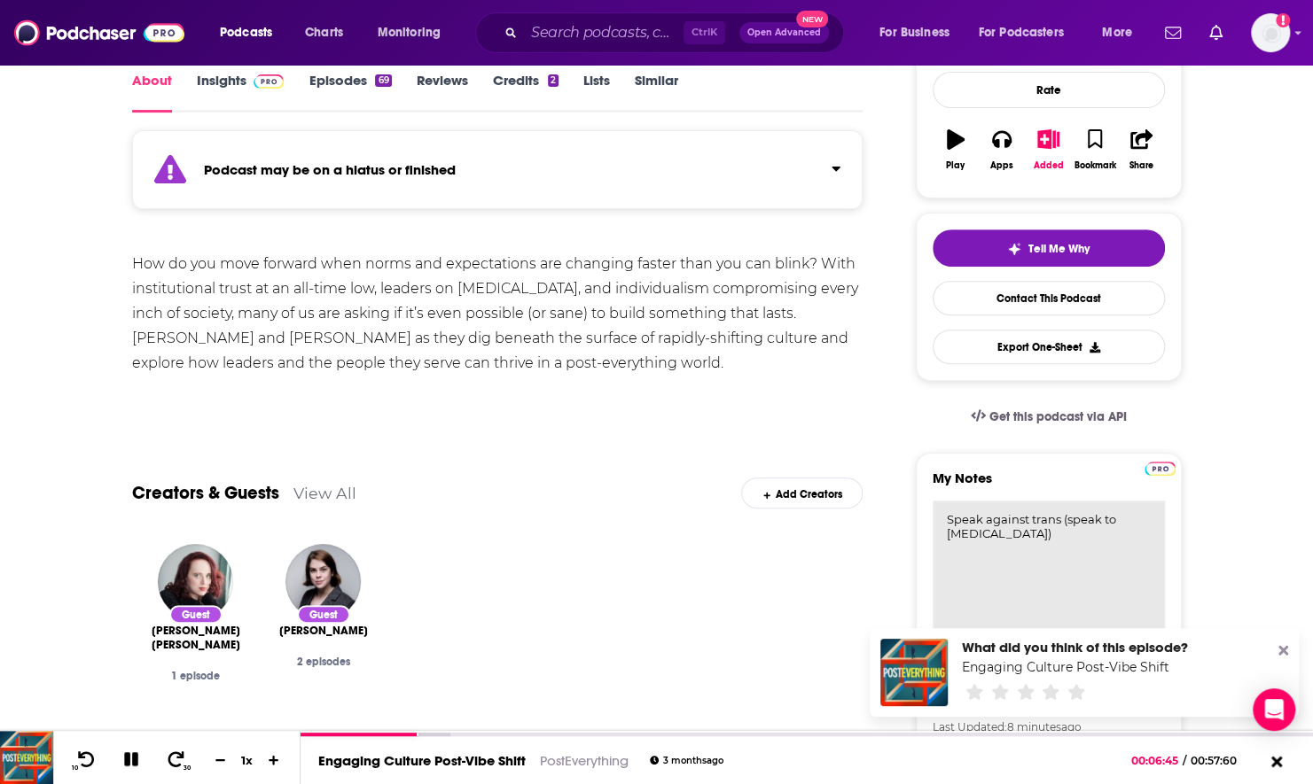
click at [948, 520] on textarea "Speak against trans (speak to gender dysphoria)" at bounding box center [1048, 607] width 232 height 213
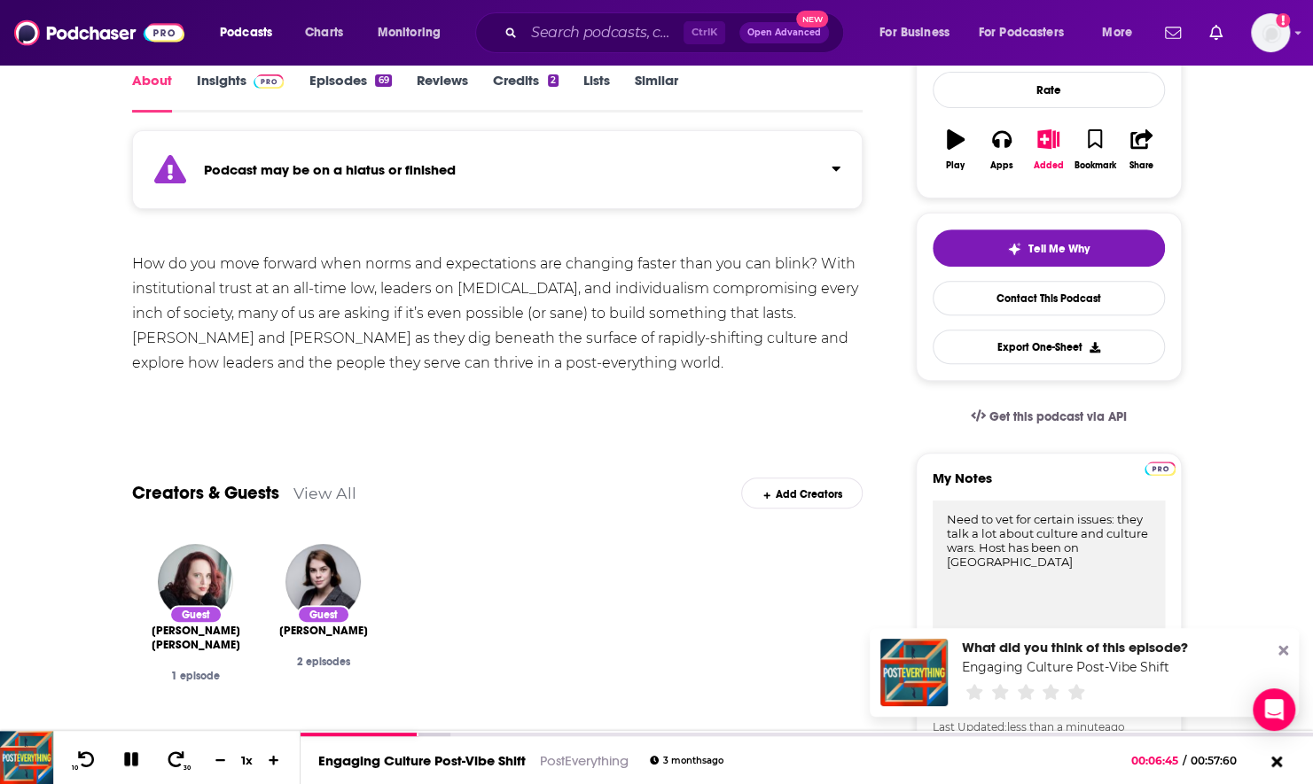
type textarea "Need to vet for certain issues: they talk a lot about culture and culture wars.…"
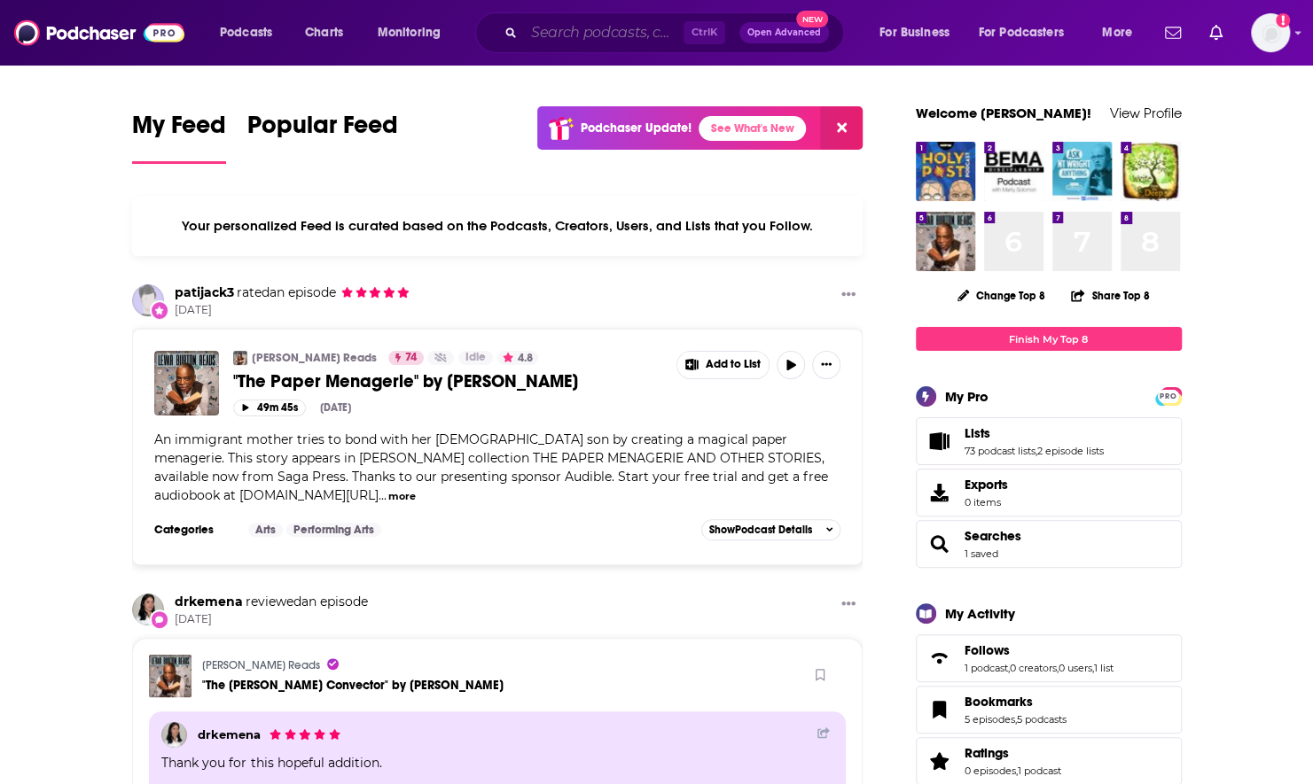
click at [576, 31] on input "Search podcasts, credits, & more..." at bounding box center [604, 33] width 160 height 28
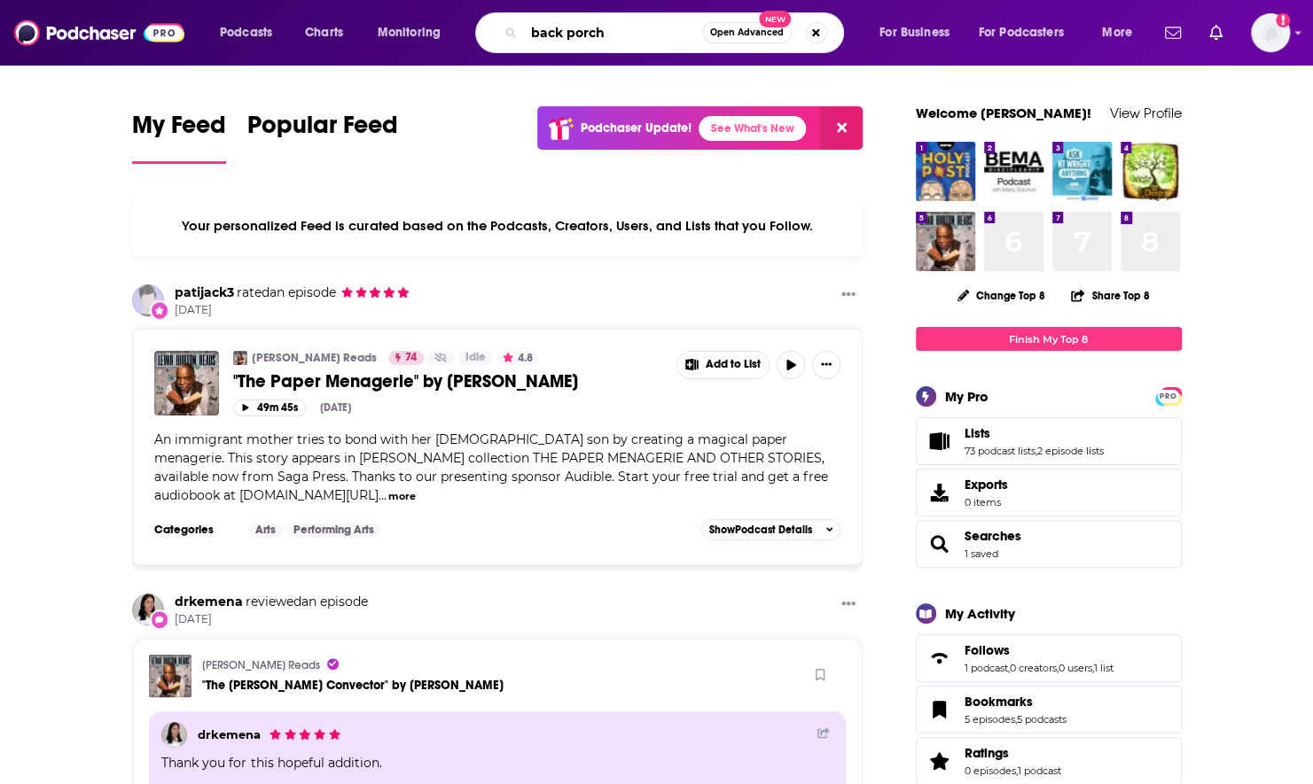
type input "back porch"
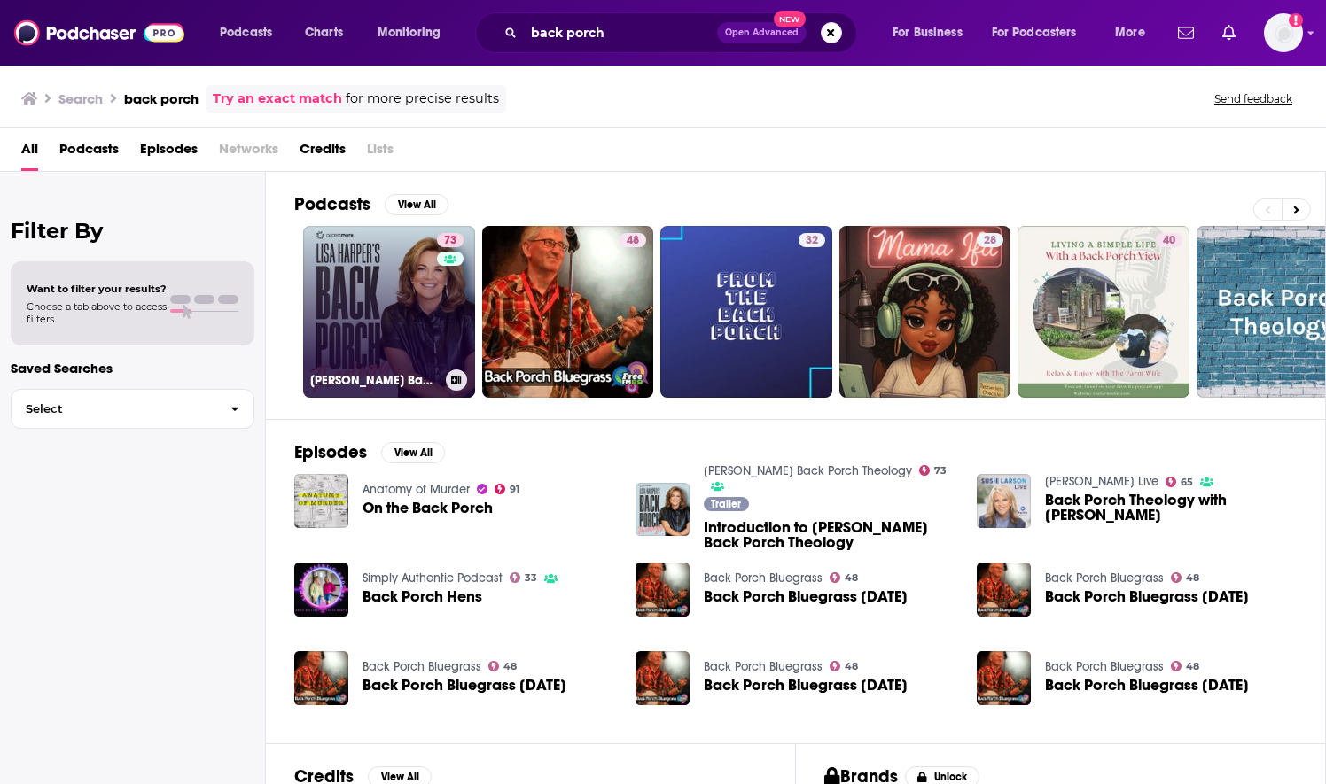
click at [386, 316] on link "73 [PERSON_NAME] Back Porch Theology" at bounding box center [389, 312] width 172 height 172
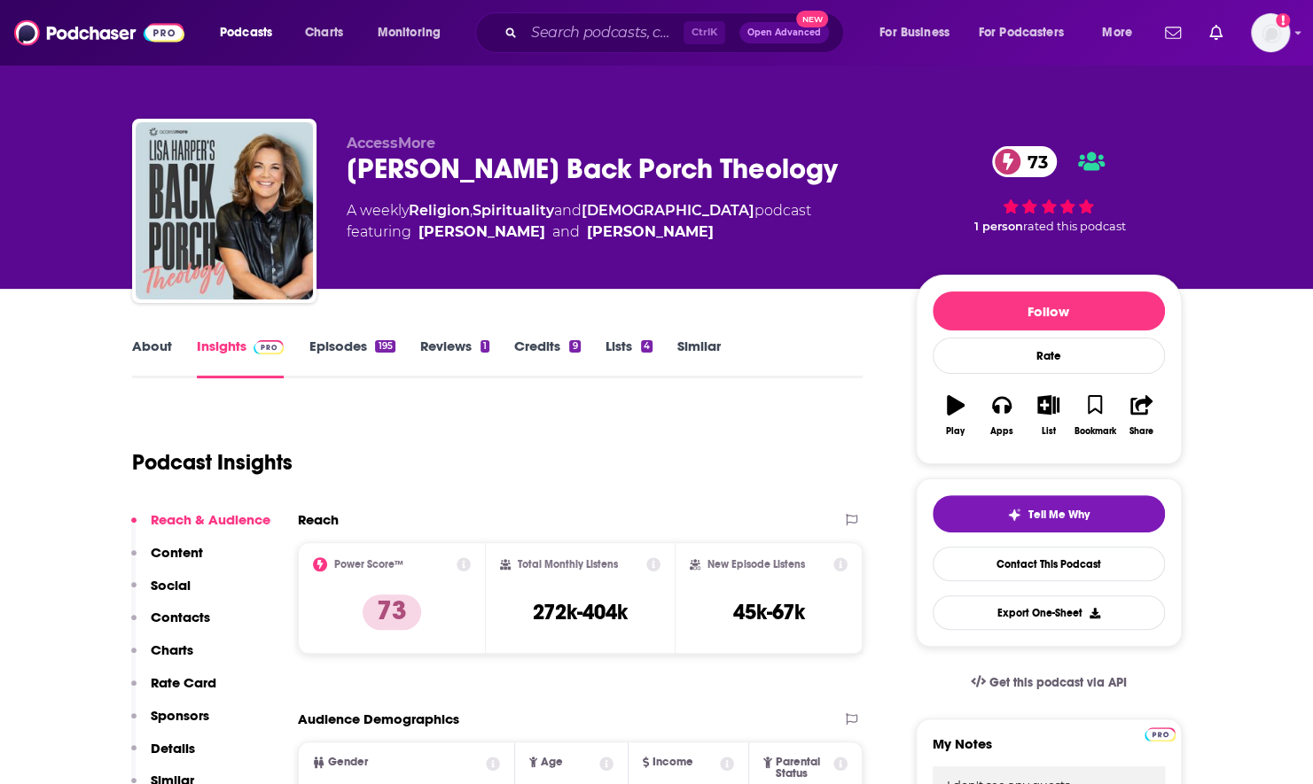
click at [137, 353] on link "About" at bounding box center [152, 358] width 40 height 41
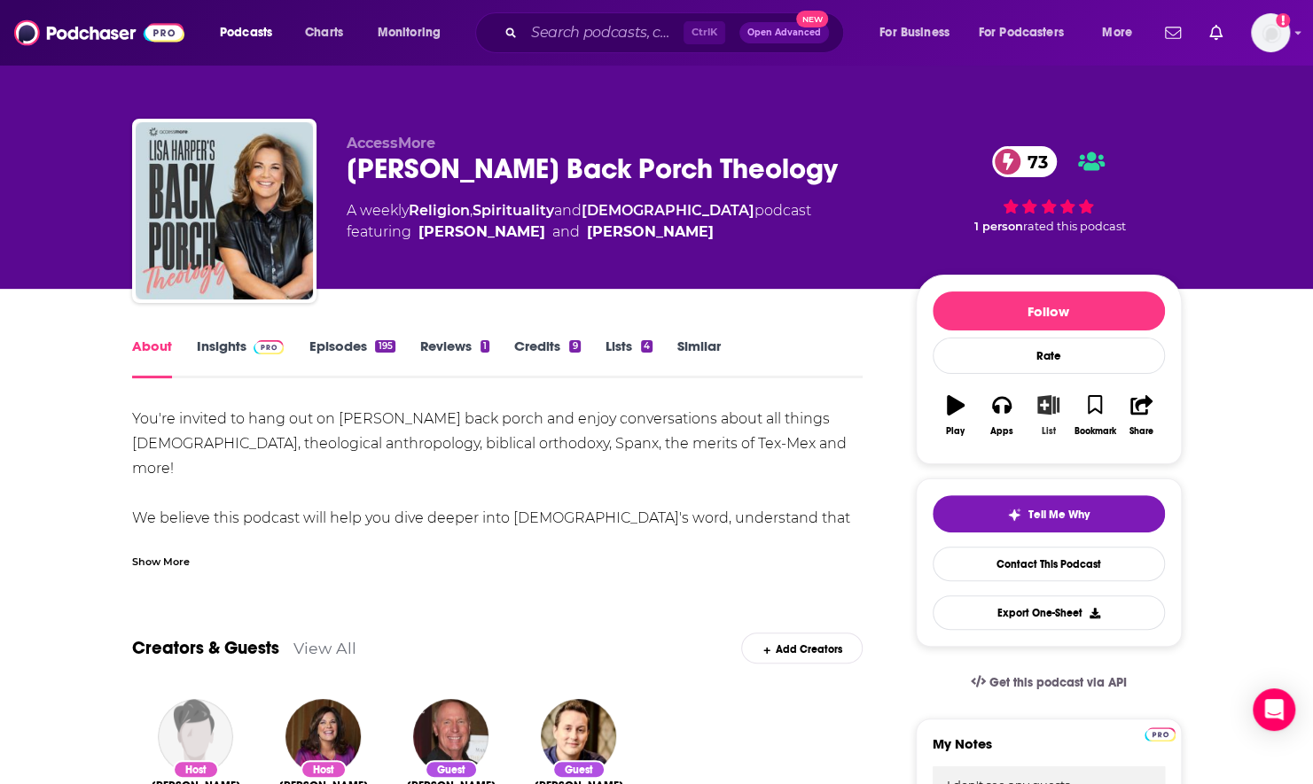
click at [1047, 411] on icon "button" at bounding box center [1048, 405] width 22 height 20
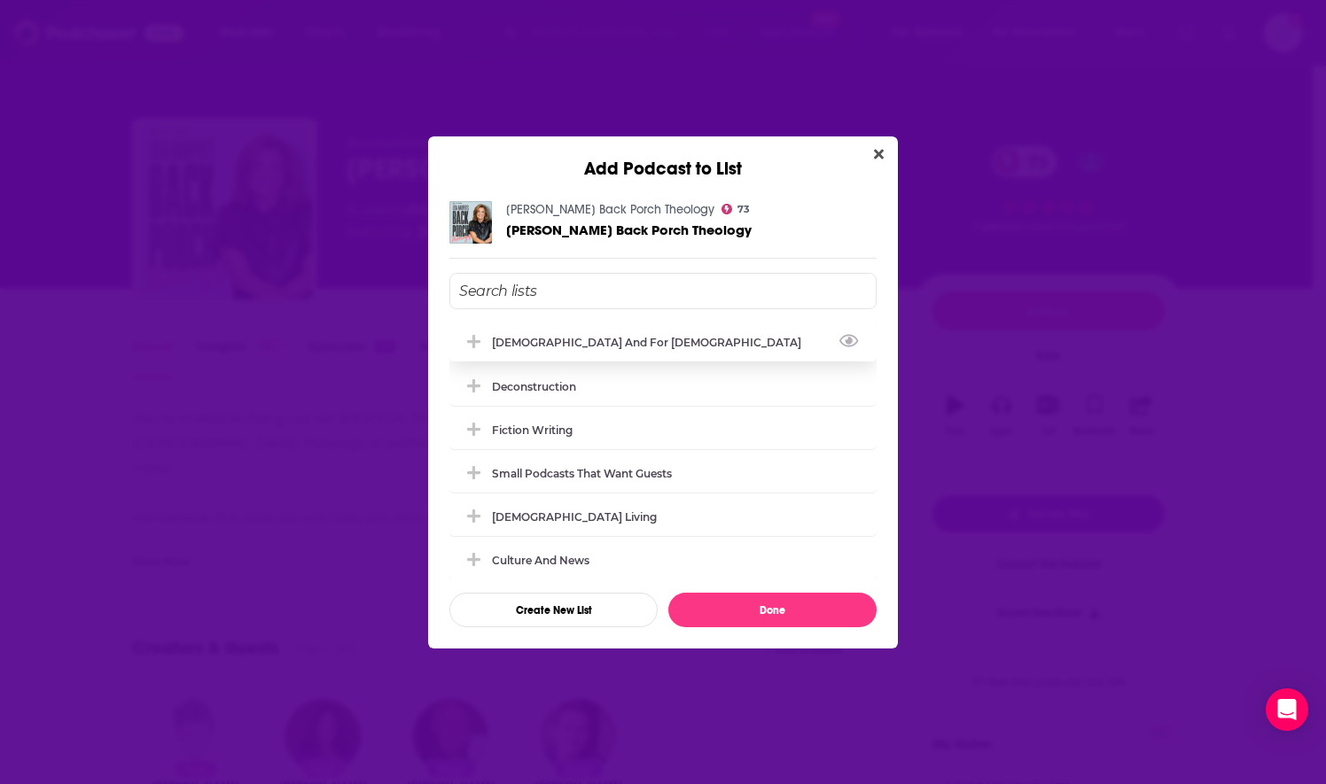
click at [583, 355] on div "[DEMOGRAPHIC_DATA] and For [DEMOGRAPHIC_DATA]" at bounding box center [662, 342] width 427 height 39
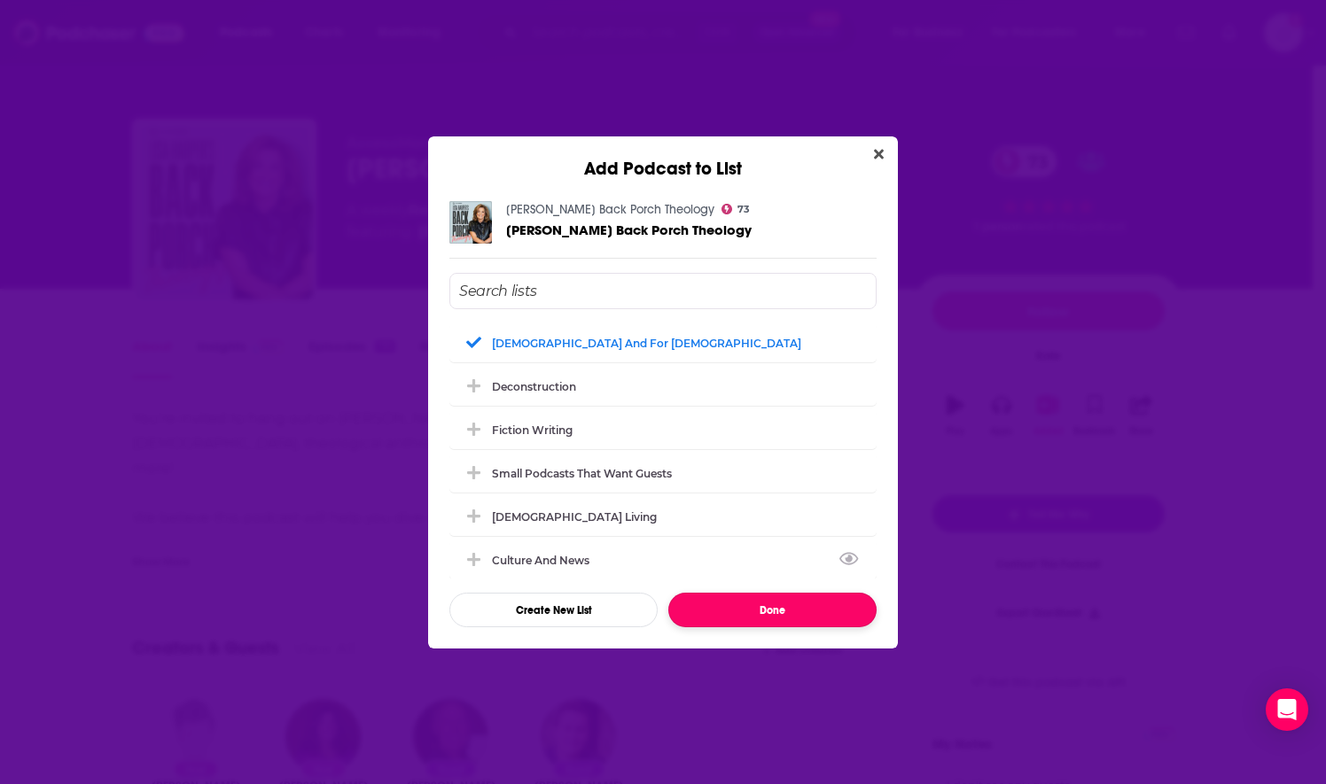
click at [708, 605] on button "Done" at bounding box center [772, 610] width 208 height 35
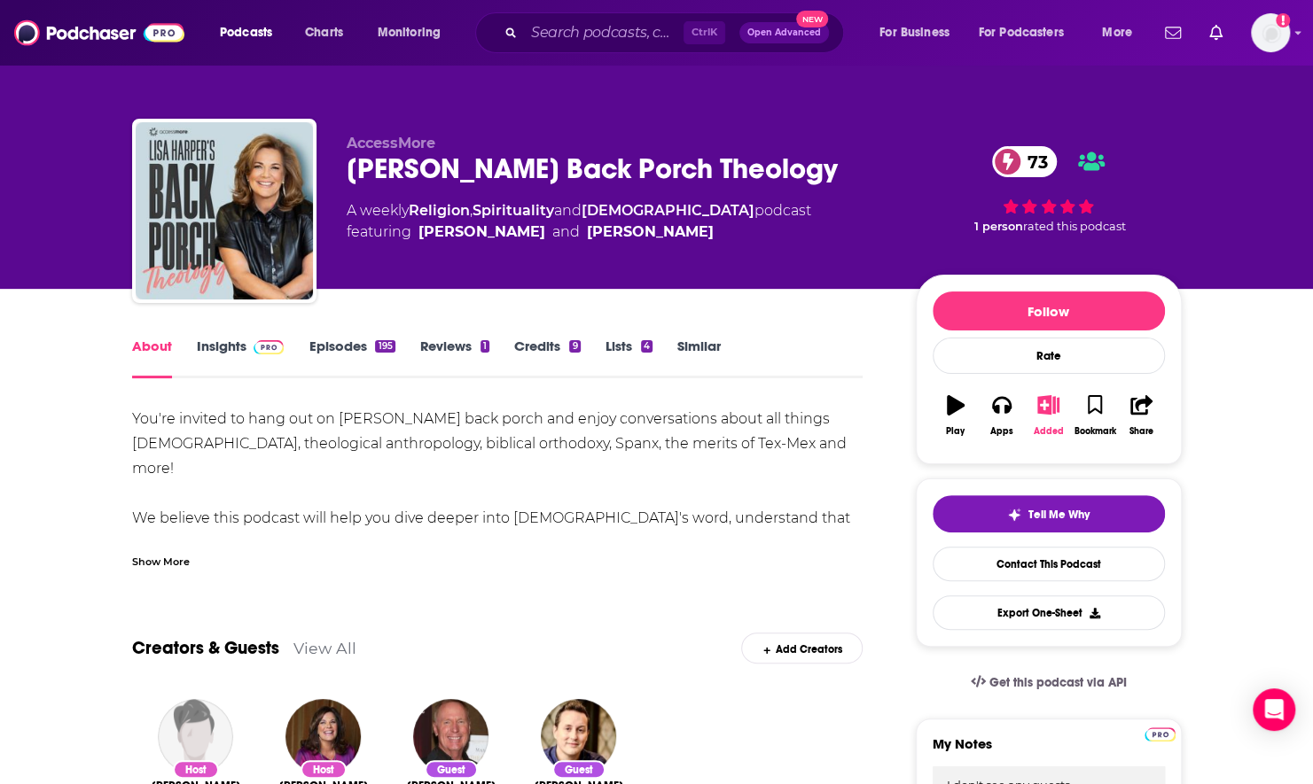
scroll to position [1, 0]
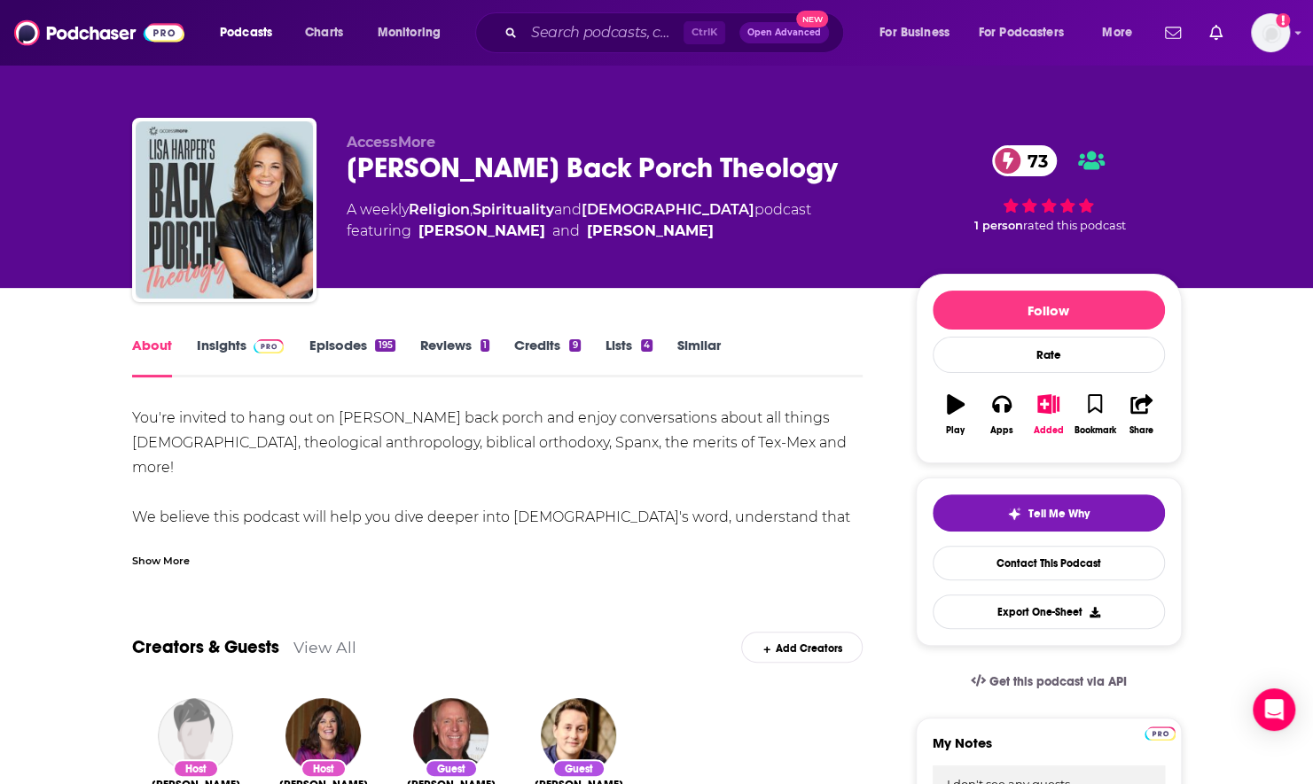
click at [152, 553] on div "Show More" at bounding box center [161, 559] width 58 height 17
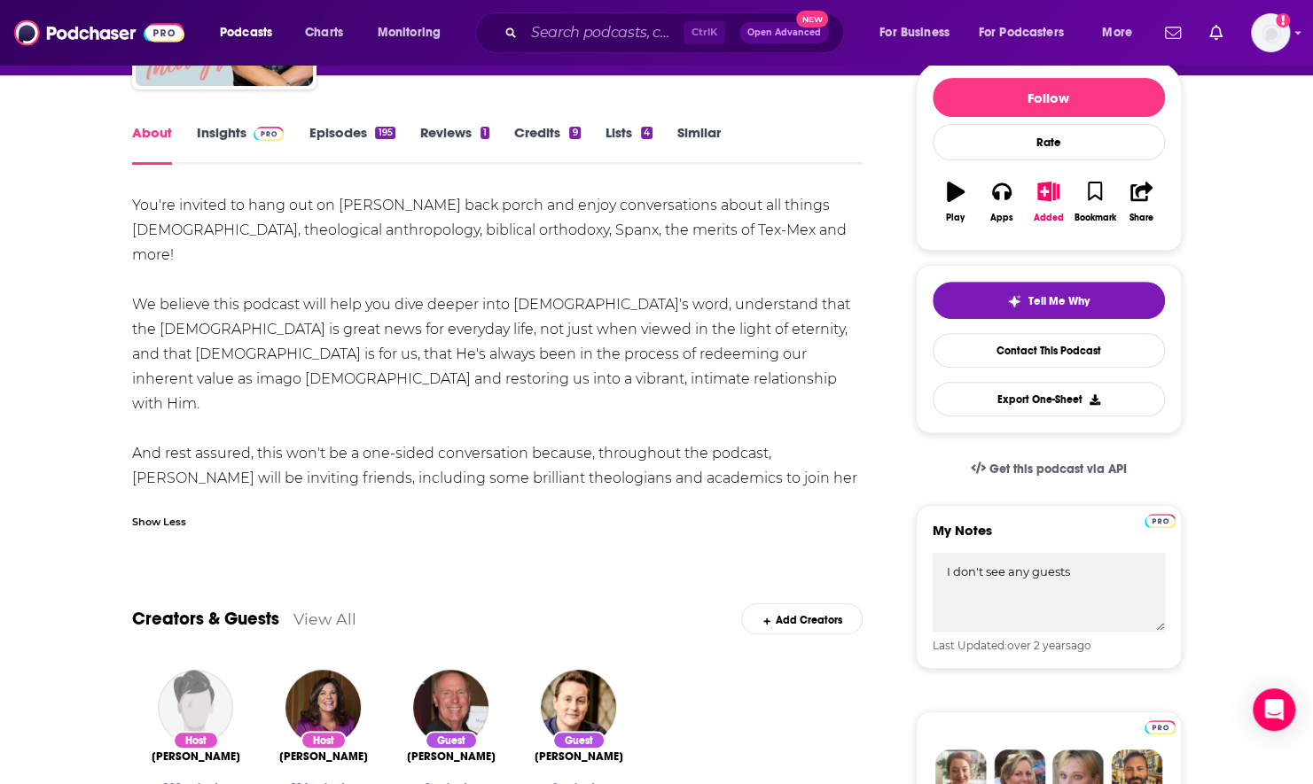
scroll to position [209, 0]
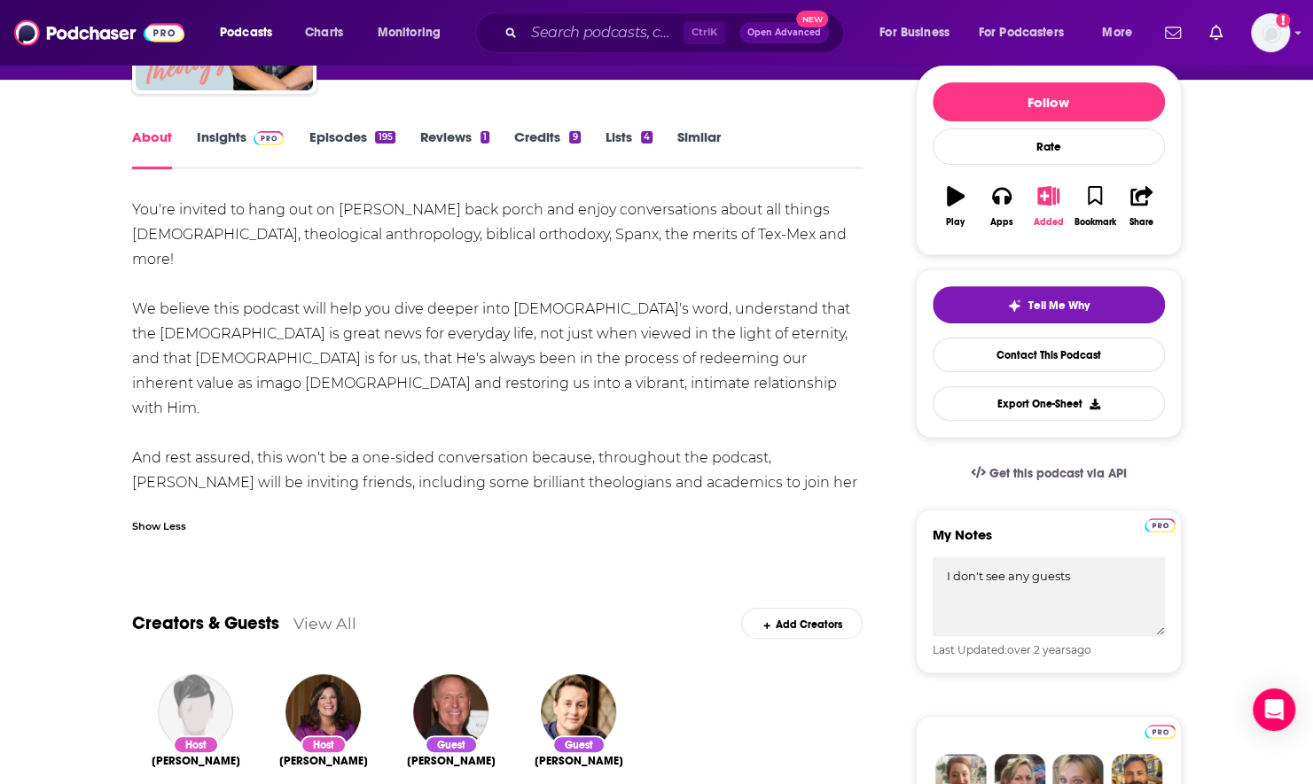
click at [1051, 201] on icon "button" at bounding box center [1048, 196] width 22 height 20
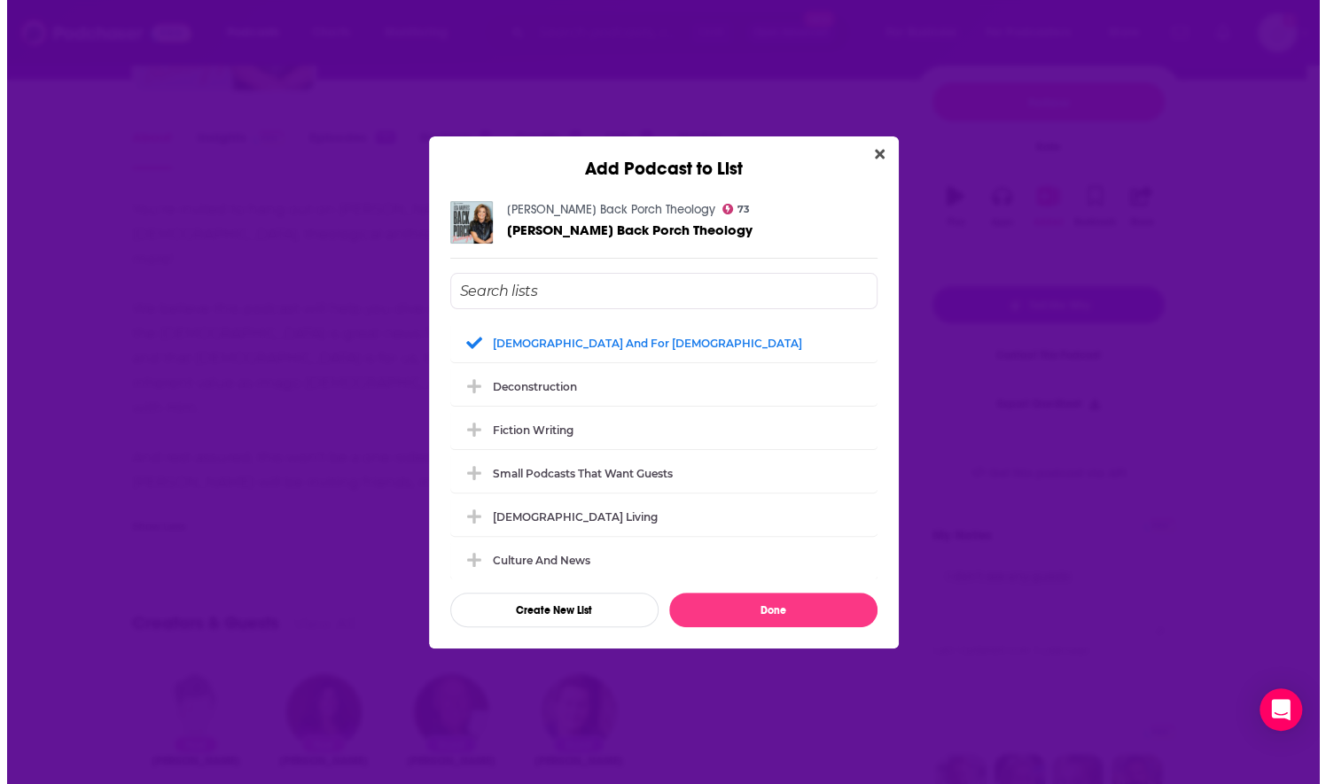
scroll to position [0, 0]
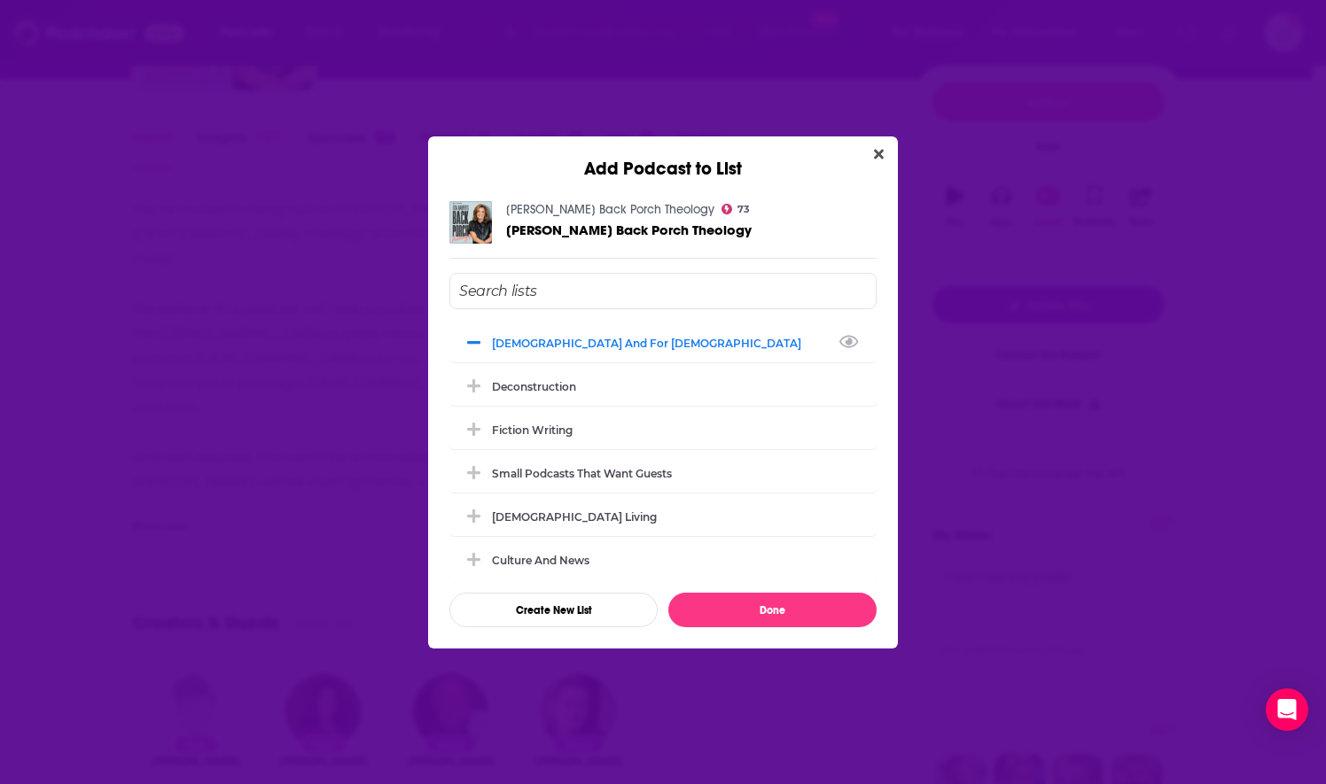
click at [521, 298] on input "Add Podcast To List" at bounding box center [662, 291] width 427 height 36
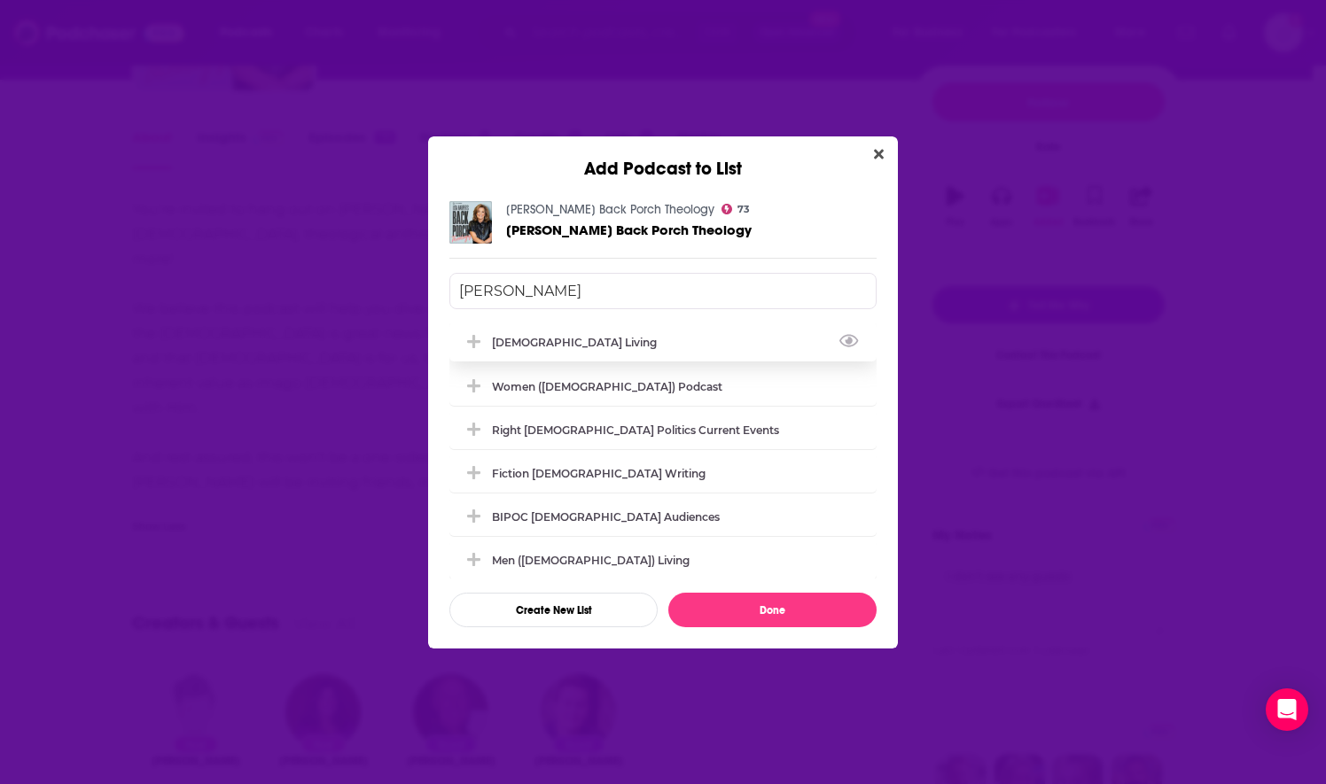
click at [488, 341] on button "Add Podcast To List" at bounding box center [476, 342] width 32 height 19
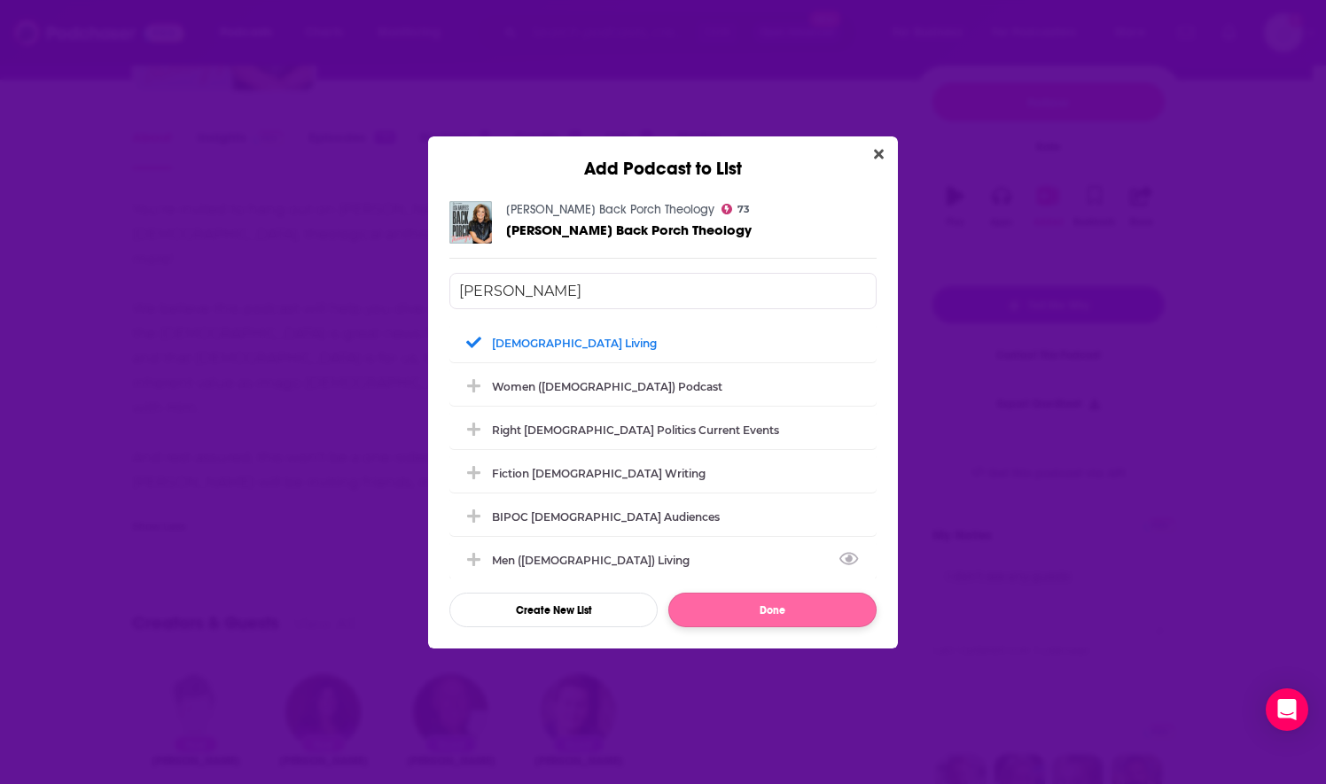
type input "[PERSON_NAME]"
click at [730, 610] on button "Done" at bounding box center [772, 610] width 208 height 35
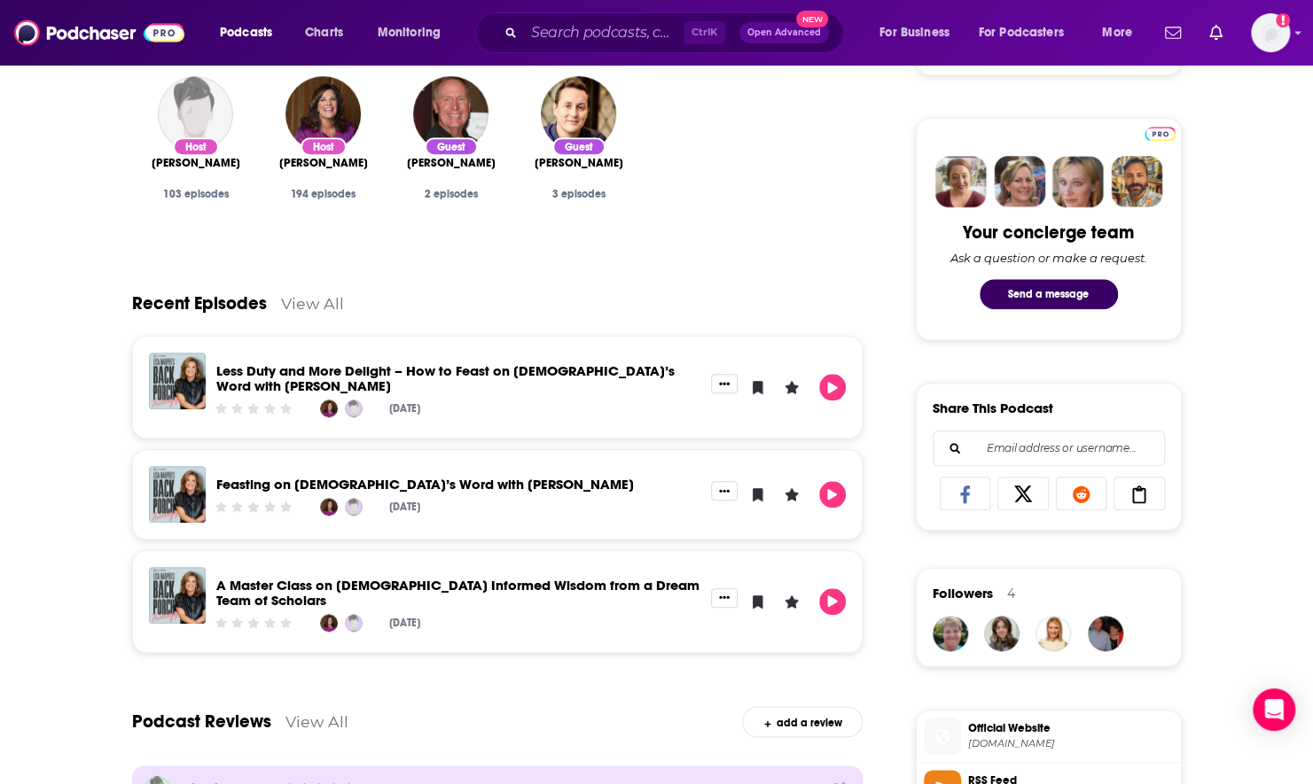
scroll to position [808, 0]
